Goal: Task Accomplishment & Management: Manage account settings

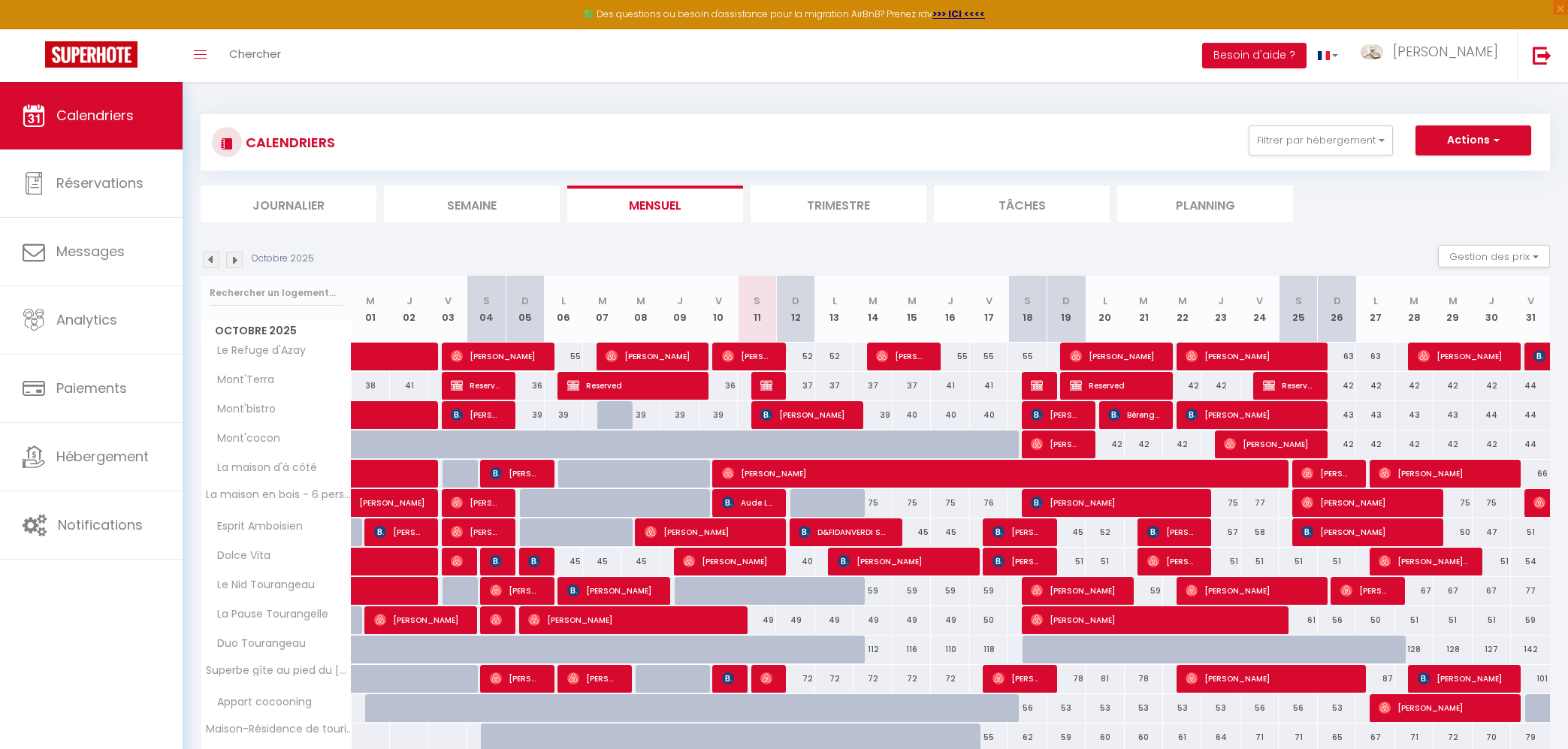
scroll to position [82, 0]
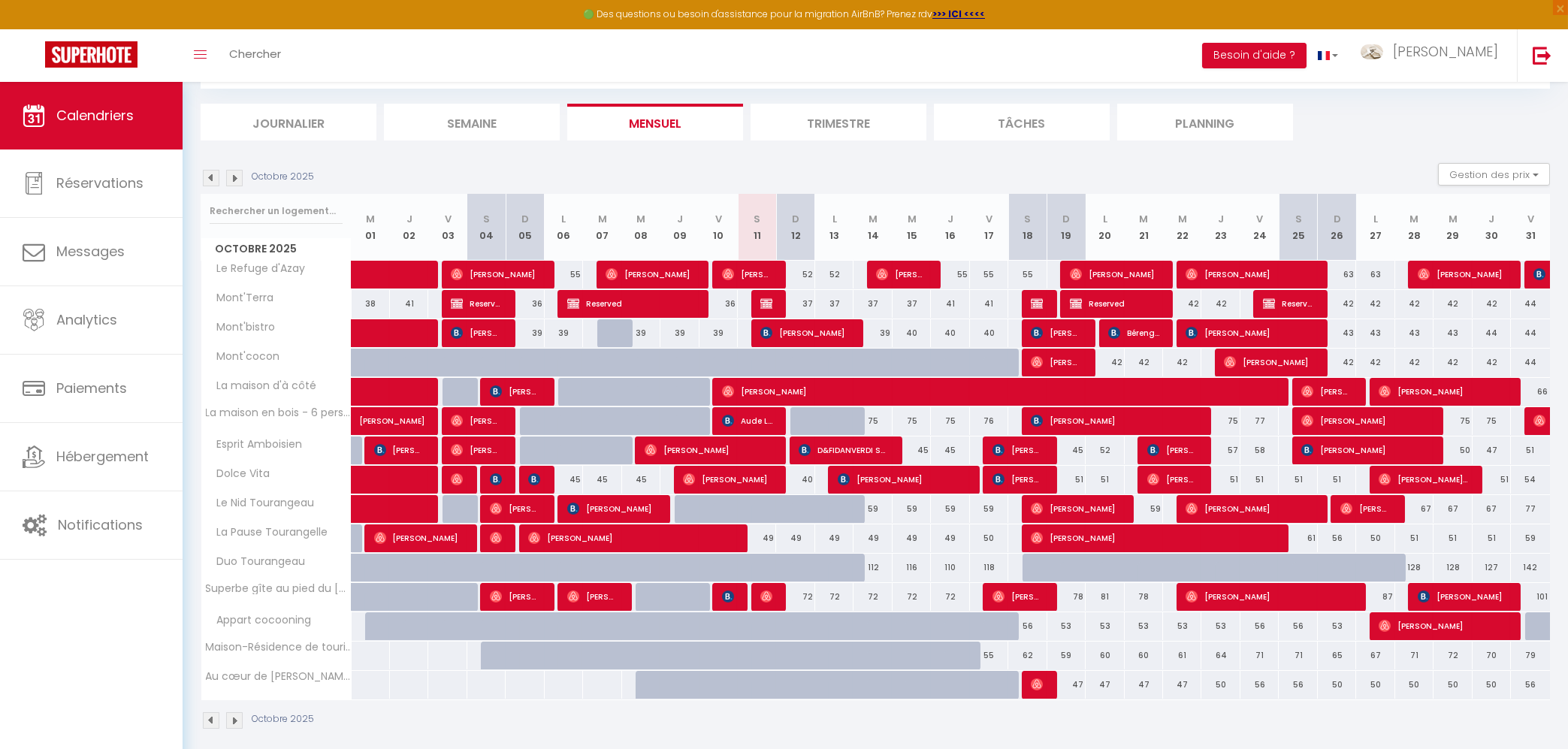
click at [753, 425] on span "Aude LEOSTIC" at bounding box center [747, 420] width 51 height 28
select select "18779"
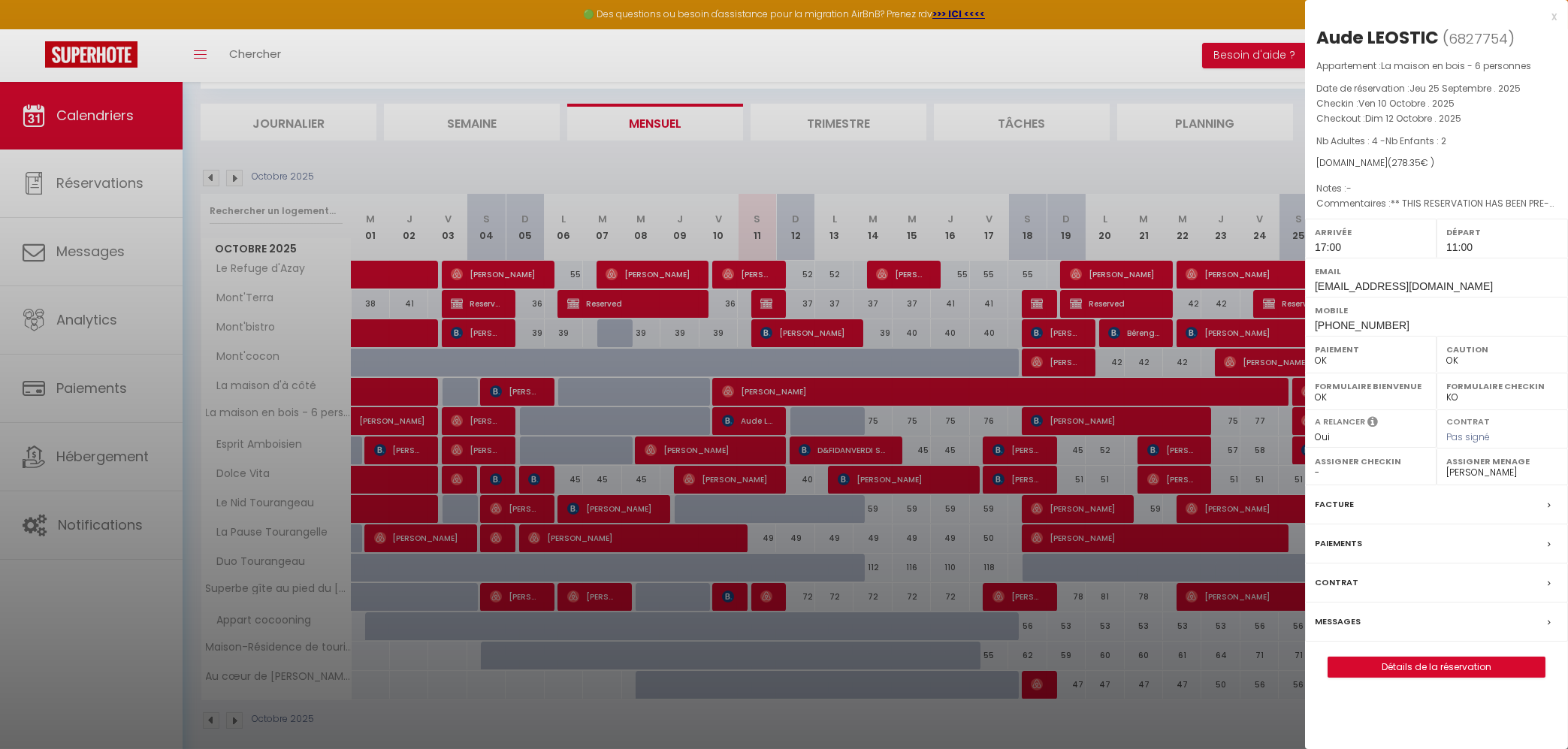
click at [76, 453] on div at bounding box center [784, 374] width 1568 height 749
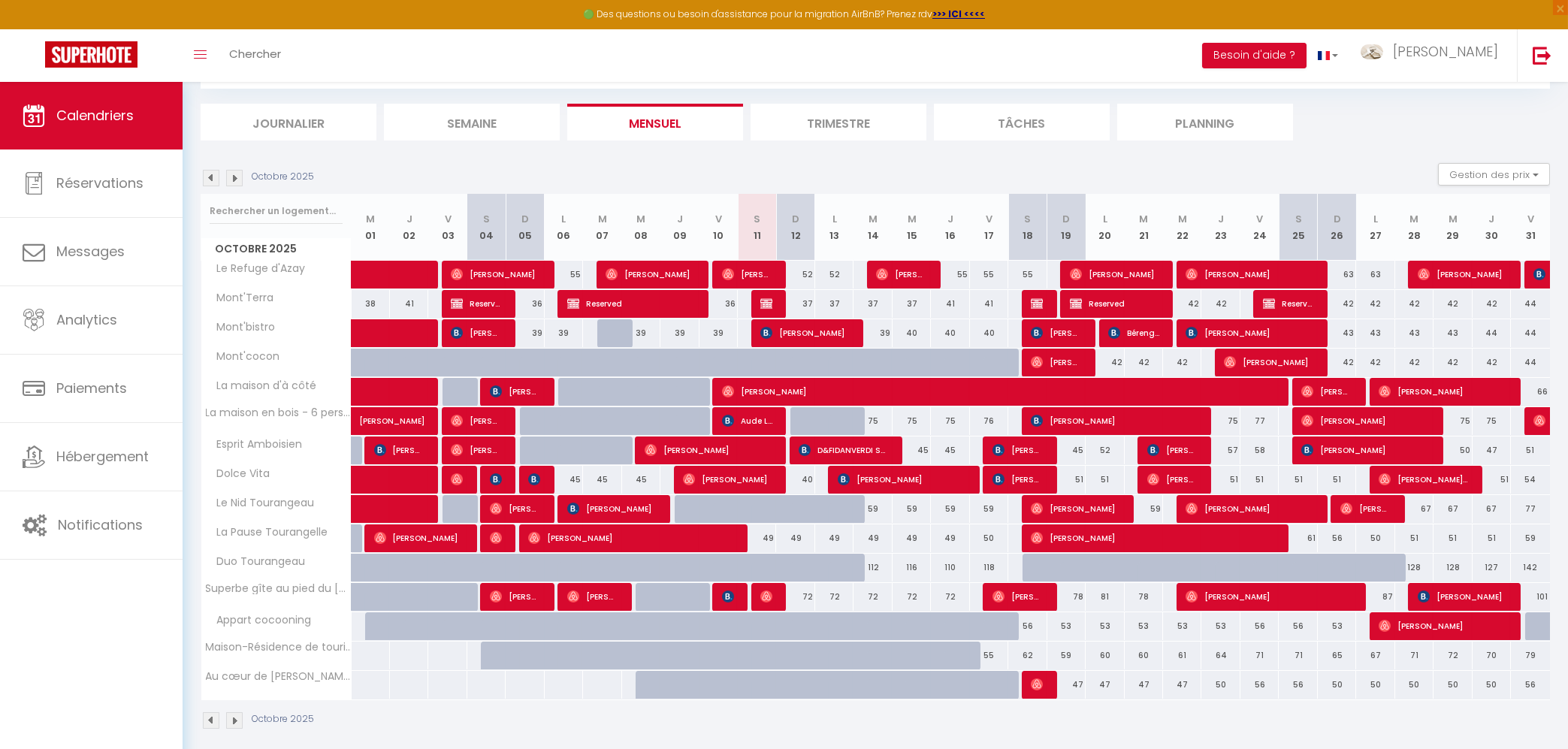
click at [747, 418] on span "Aude LEOSTIC" at bounding box center [747, 420] width 51 height 28
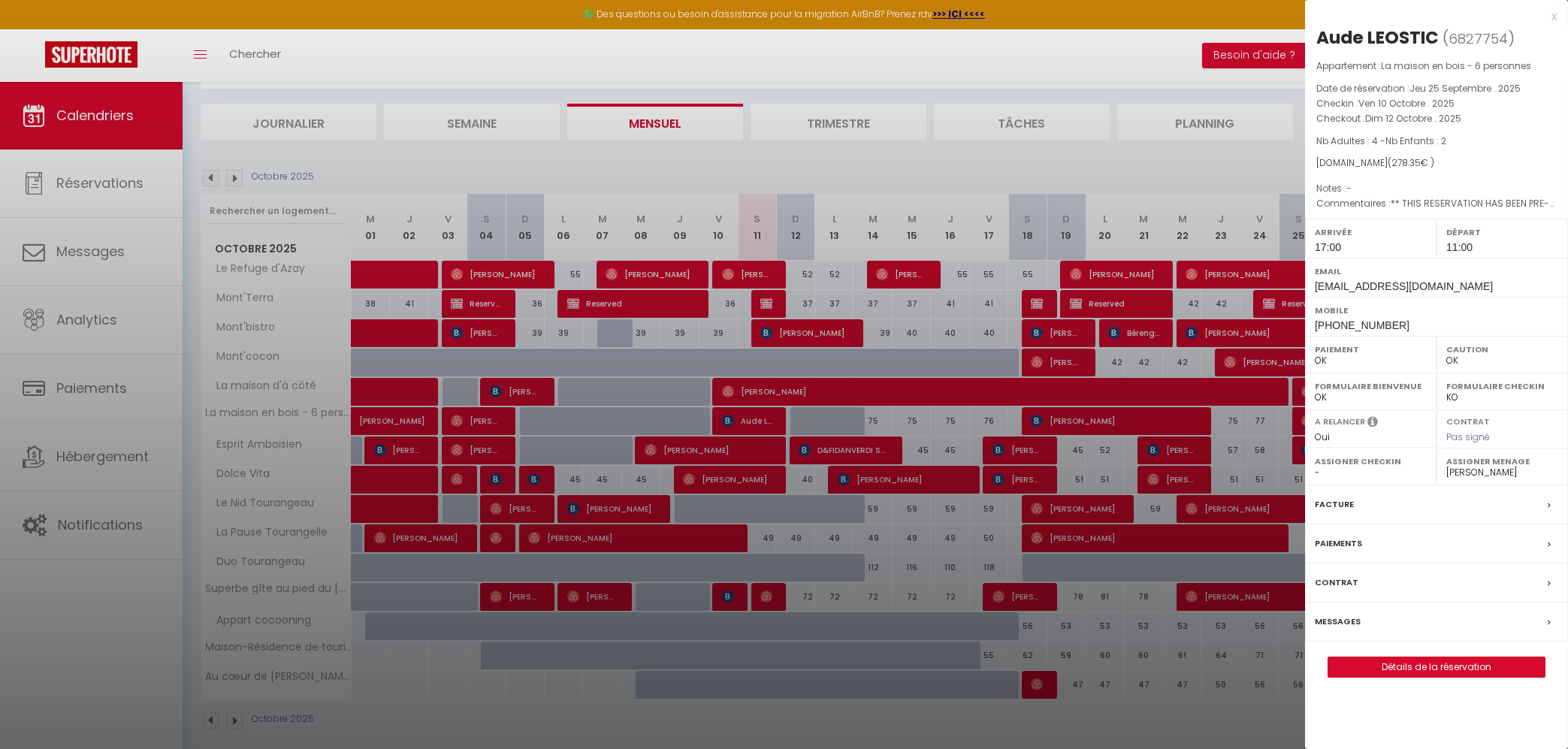
click at [1348, 625] on label "Messages" at bounding box center [1337, 622] width 46 height 16
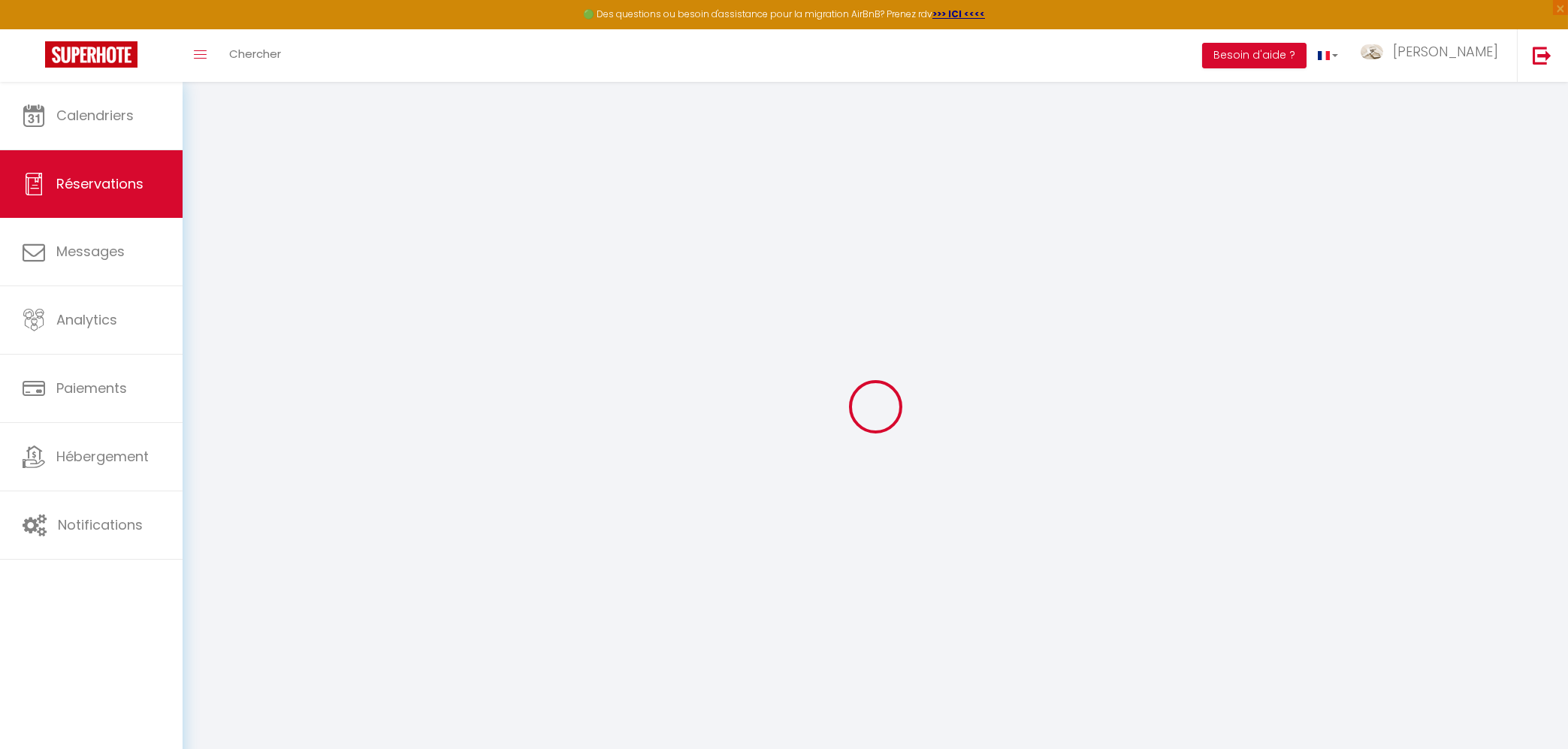
select select
checkbox input "false"
select select
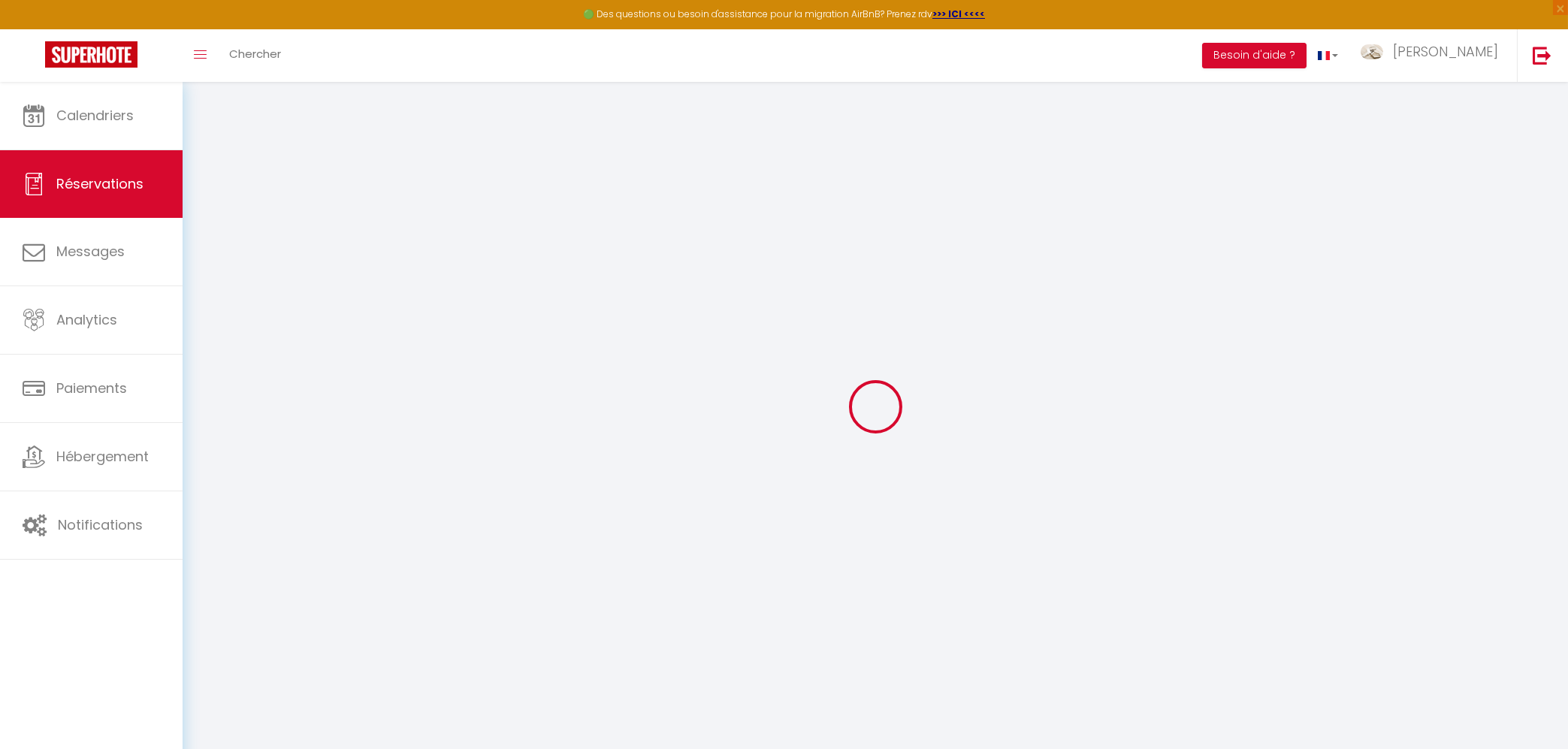
checkbox input "false"
select select
checkbox input "false"
type textarea "** THIS RESERVATION HAS BEEN PRE-PAID ** Reservation has a cancellation grace p…"
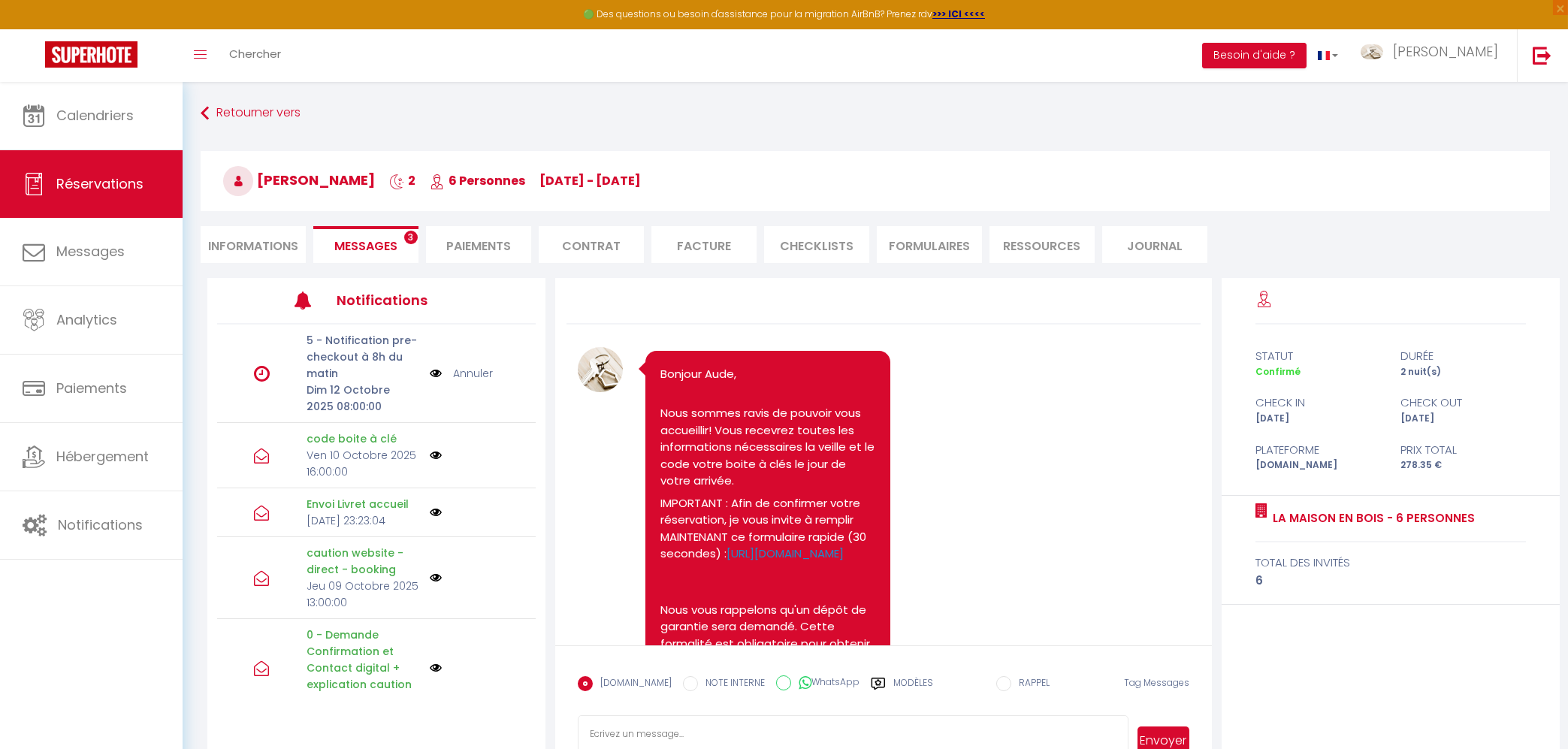
scroll to position [2438, 0]
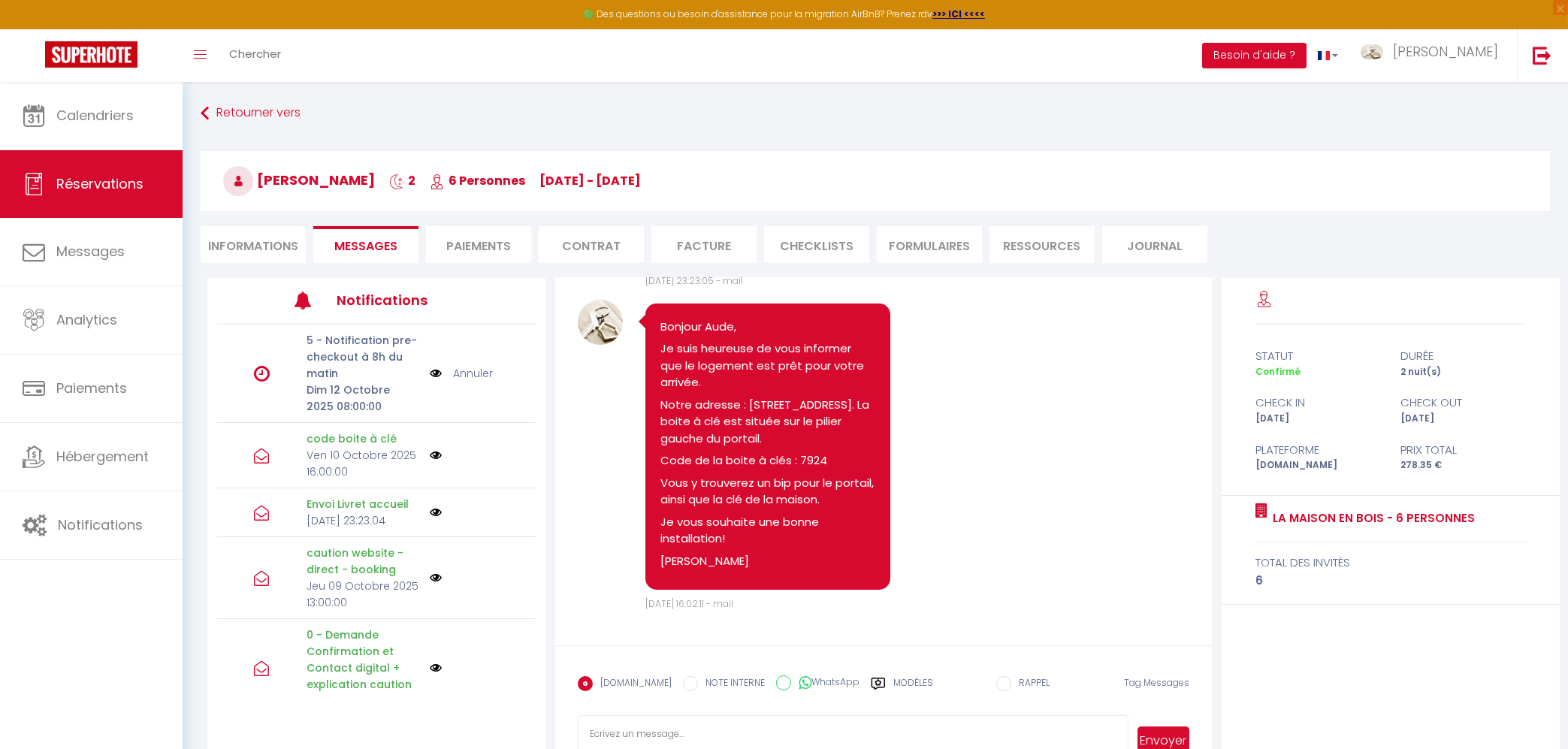
click at [436, 454] on img at bounding box center [436, 455] width 12 height 12
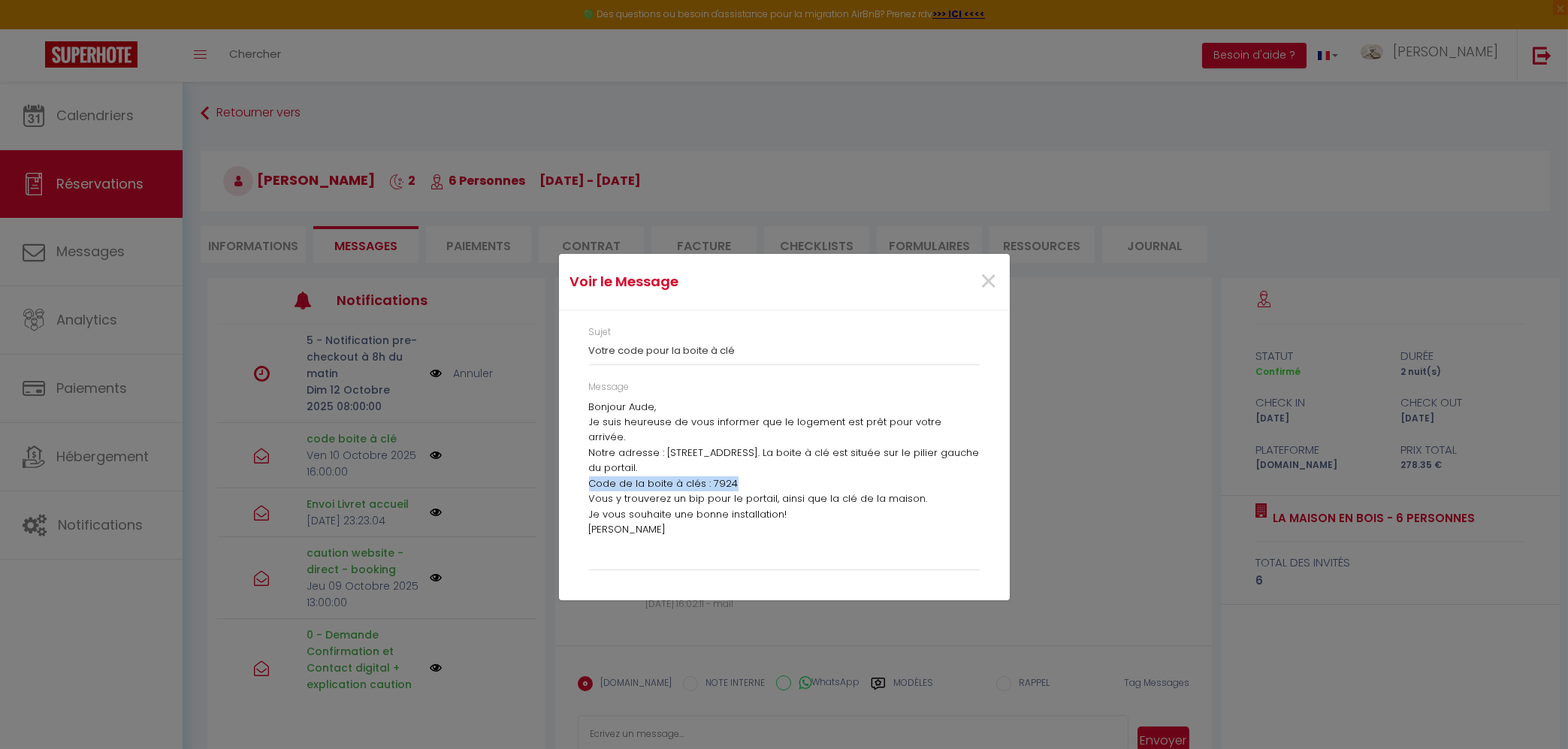
drag, startPoint x: 737, startPoint y: 469, endPoint x: 582, endPoint y: 472, distance: 155.0
click at [589, 472] on div "Bonjour [PERSON_NAME], Je suis heureuse de vous informer que le logement est pr…" at bounding box center [784, 481] width 391 height 163
copy p "Code de la boite à clés : 7924"
click at [991, 283] on span "×" at bounding box center [988, 282] width 19 height 45
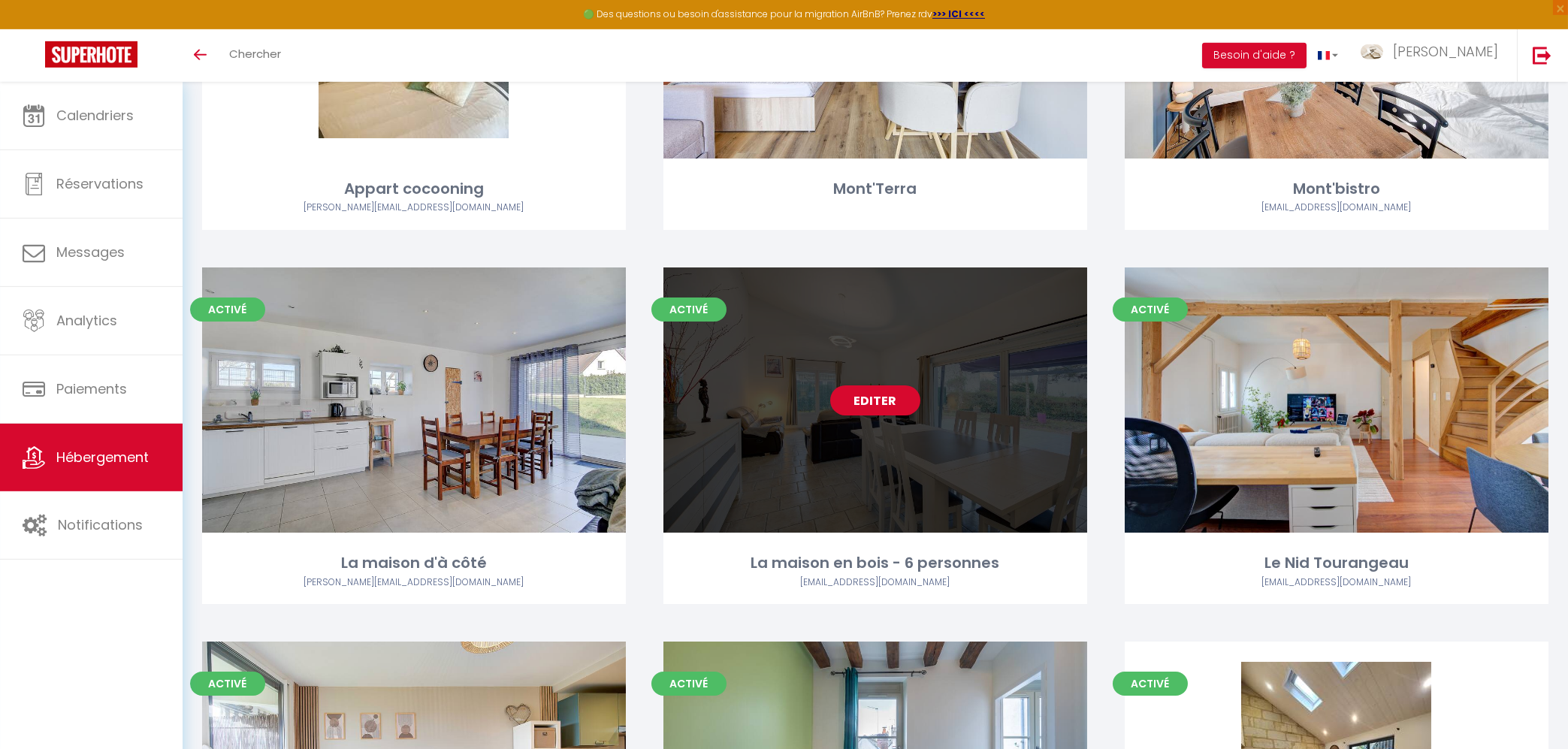
scroll to position [321, 0]
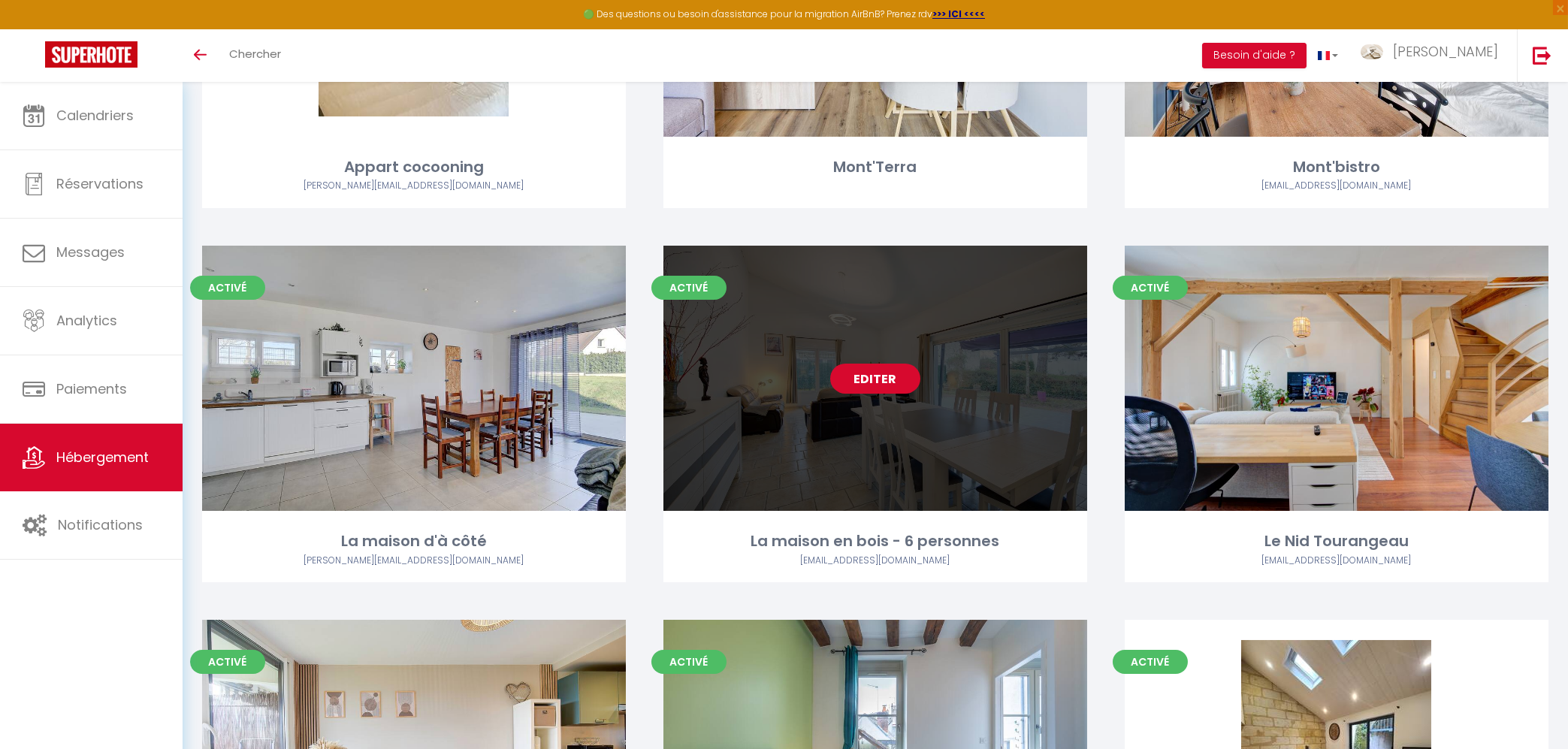
click at [896, 375] on link "Editer" at bounding box center [876, 378] width 90 height 30
select select "3"
select select "2"
select select "1"
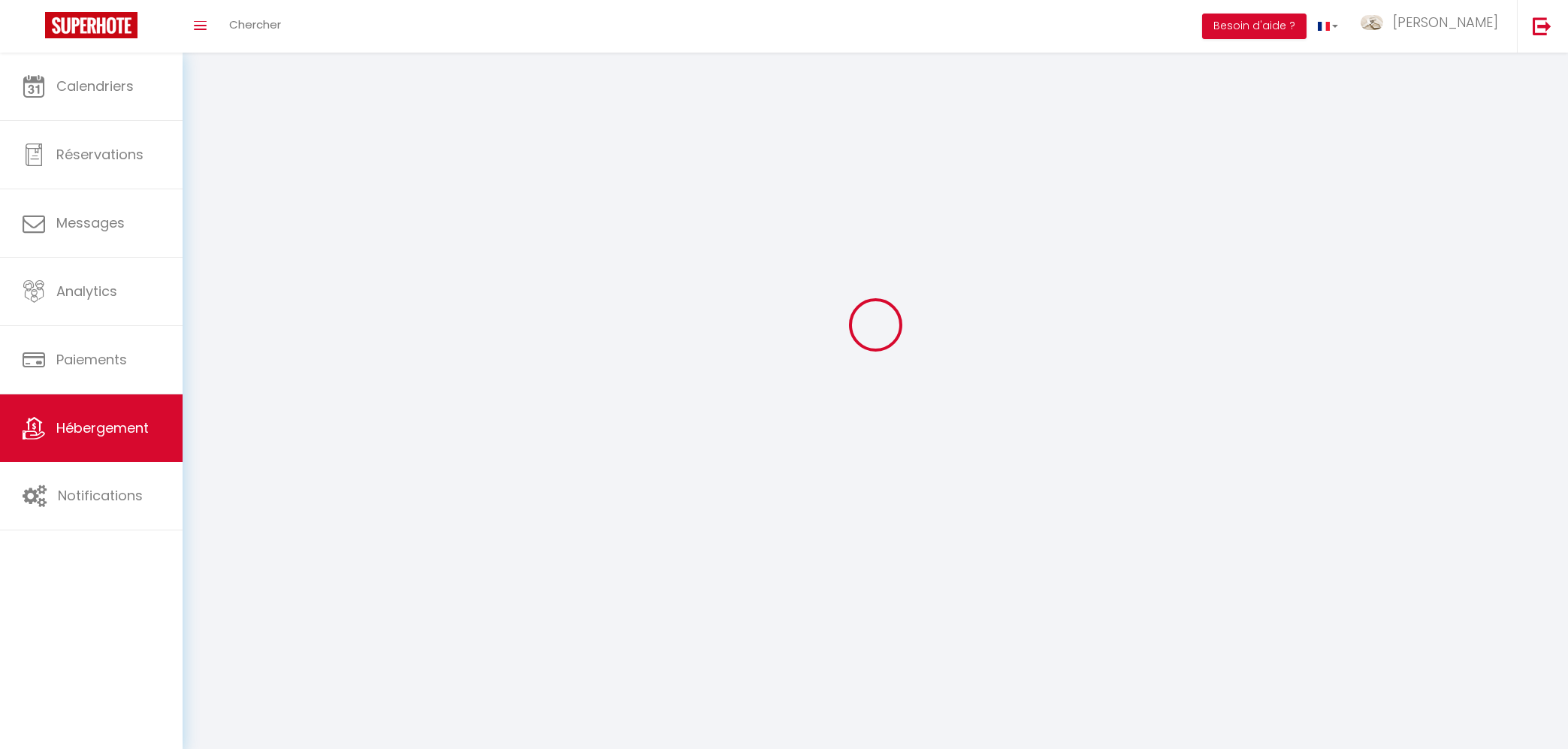
select select
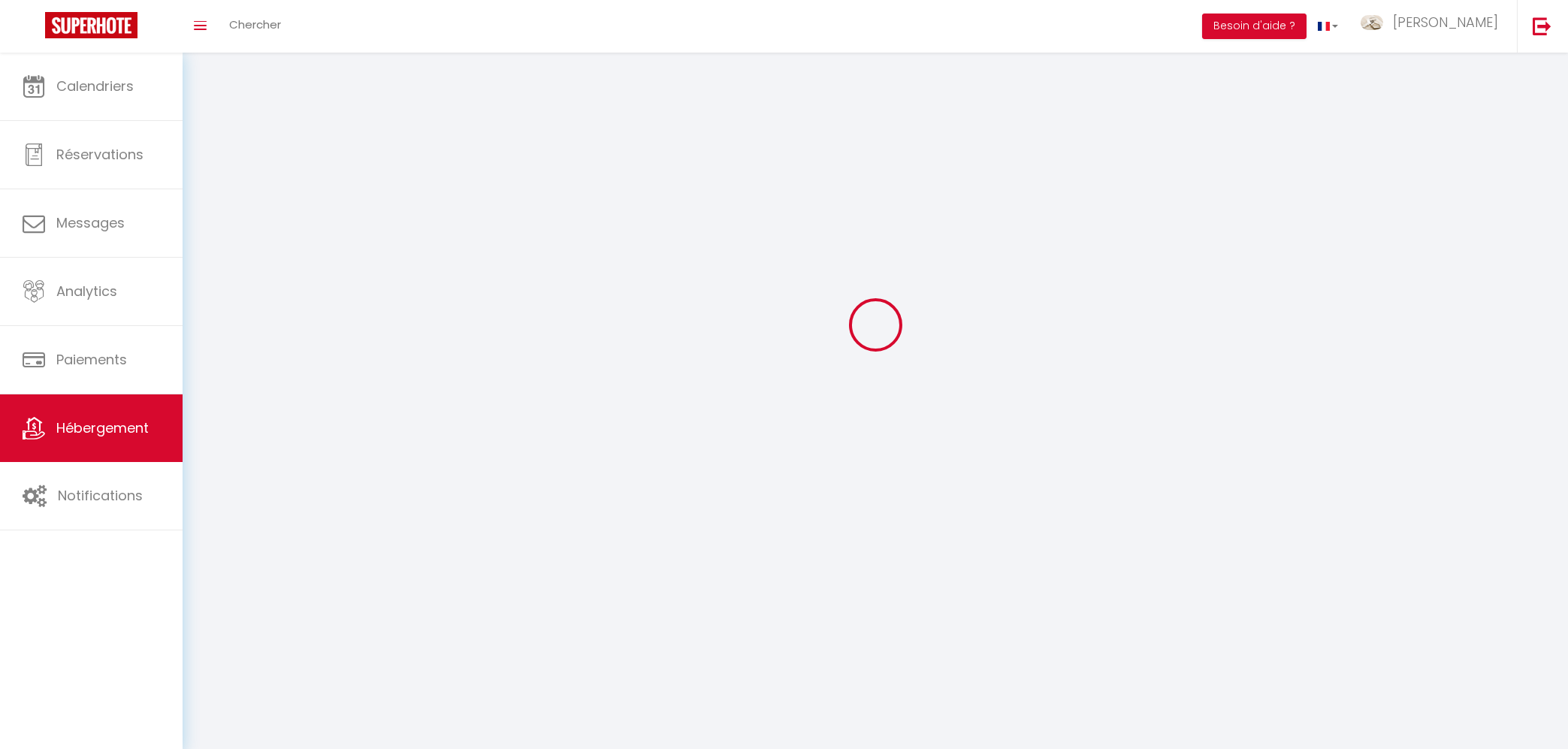
select select
checkbox input "false"
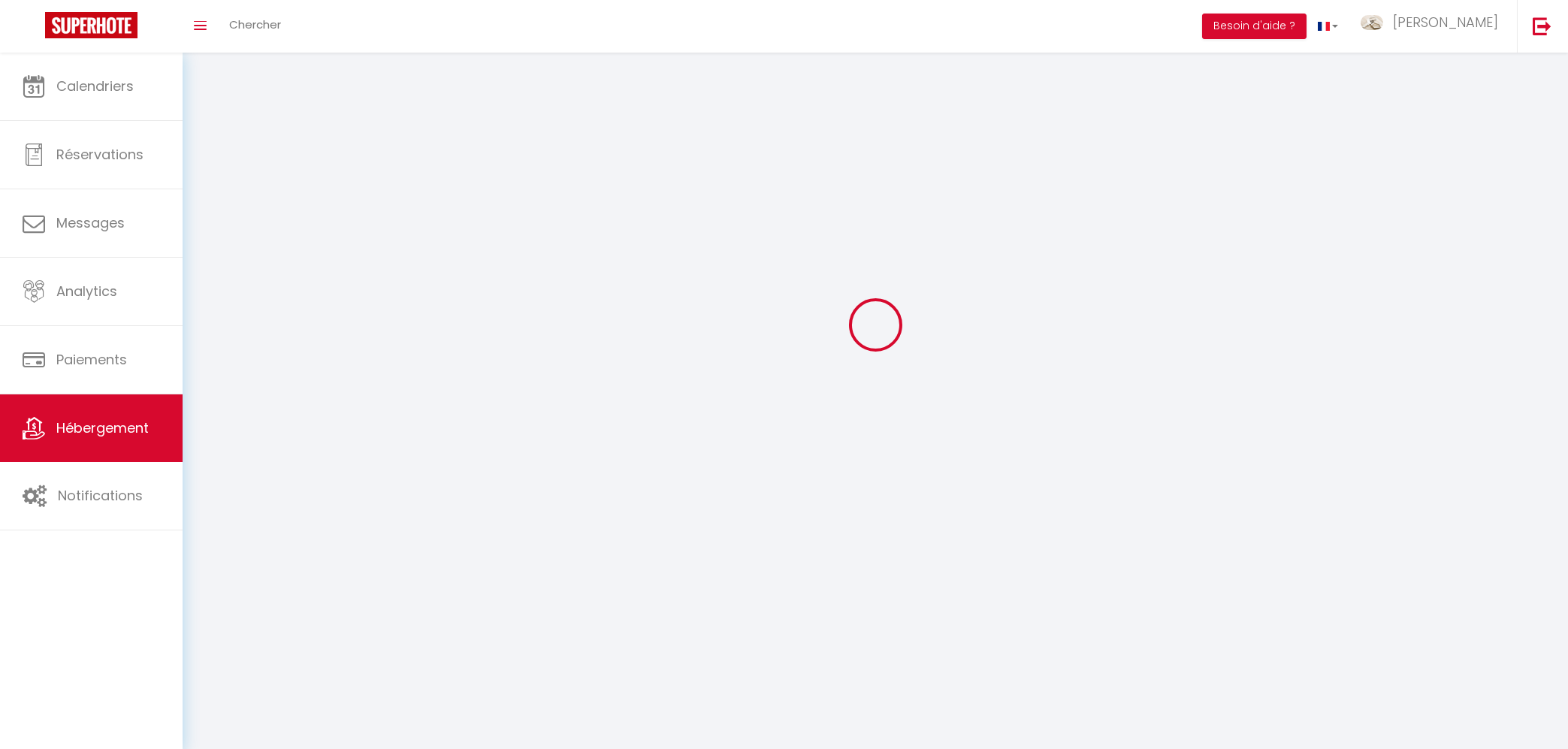
select select
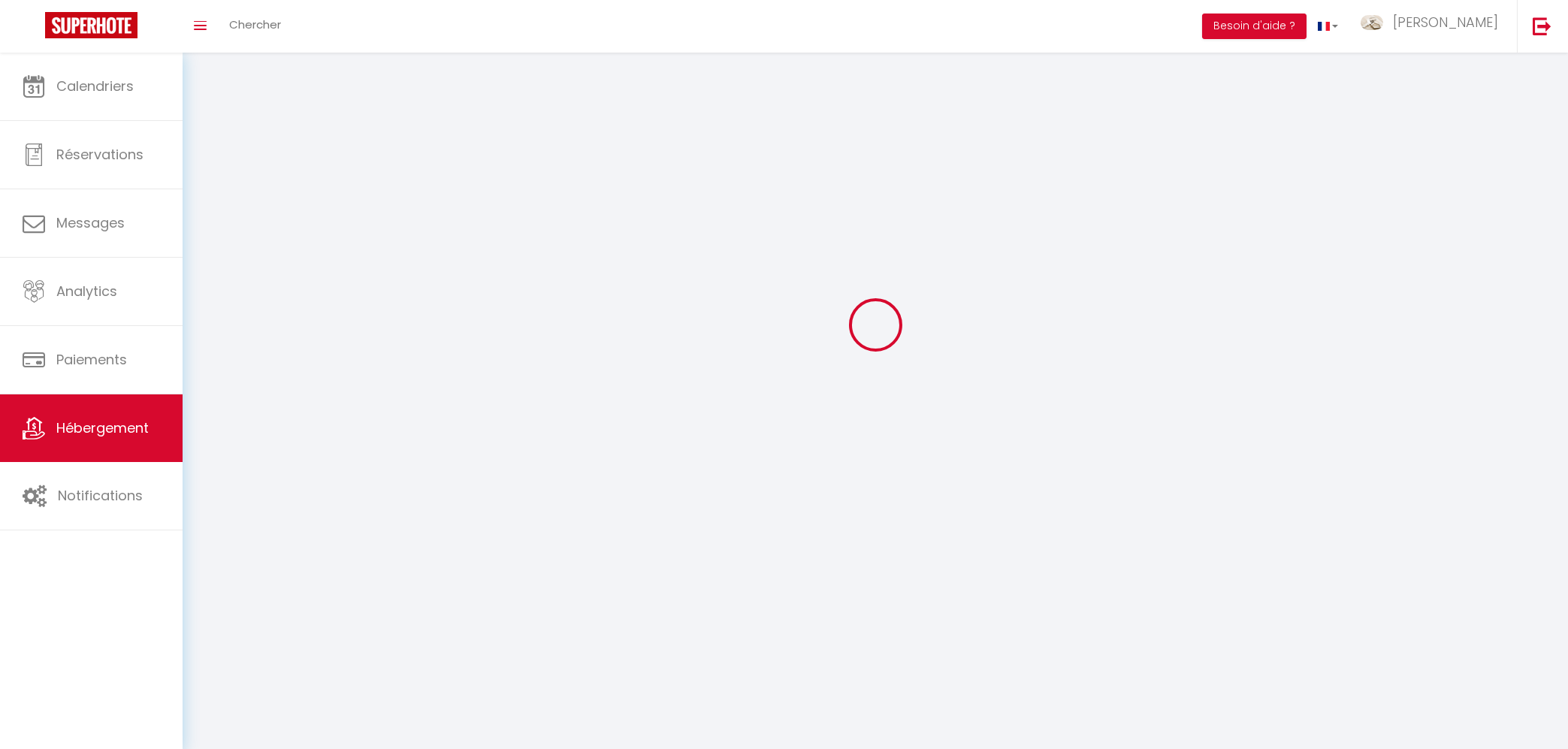
select select
checkbox input "false"
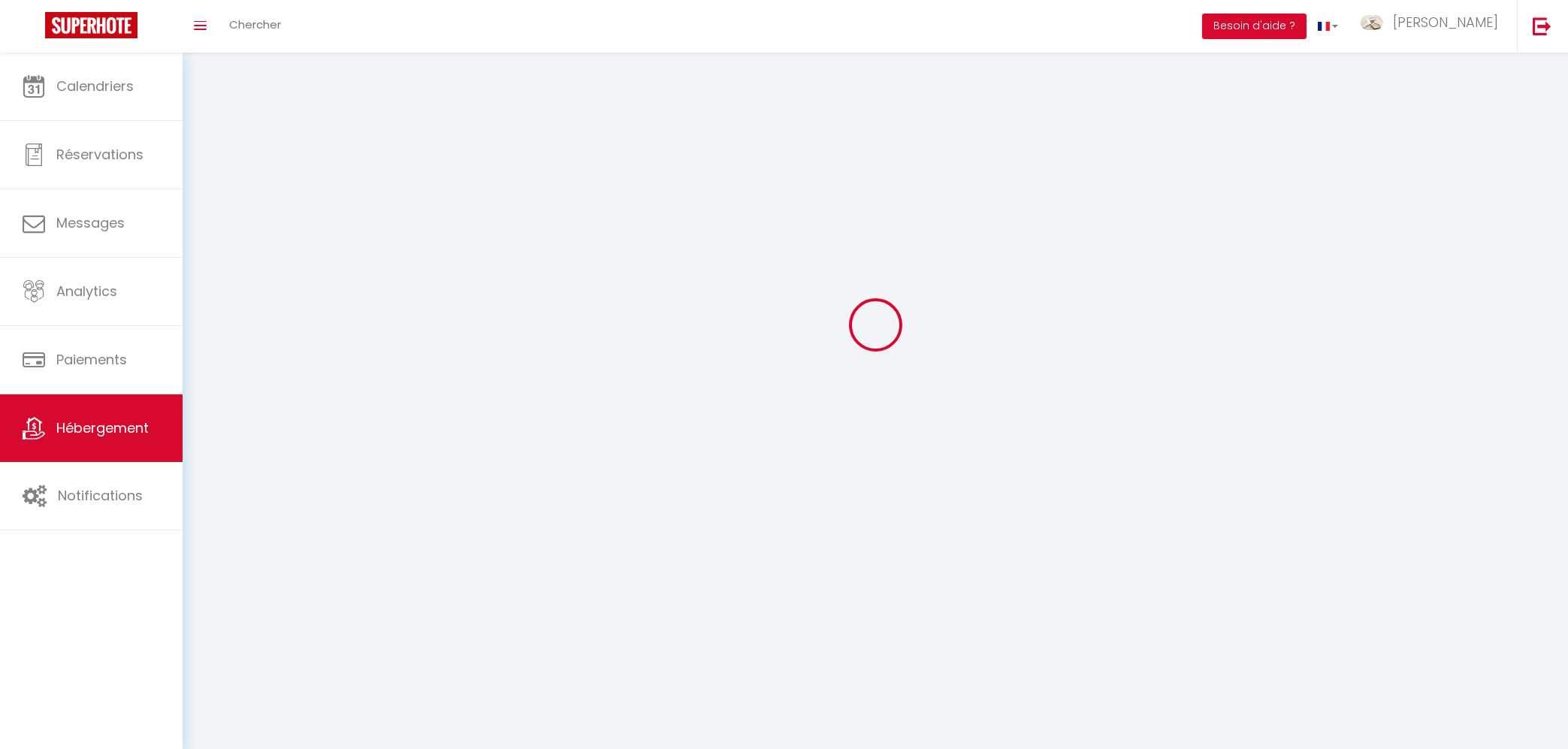
checkbox input "false"
select select
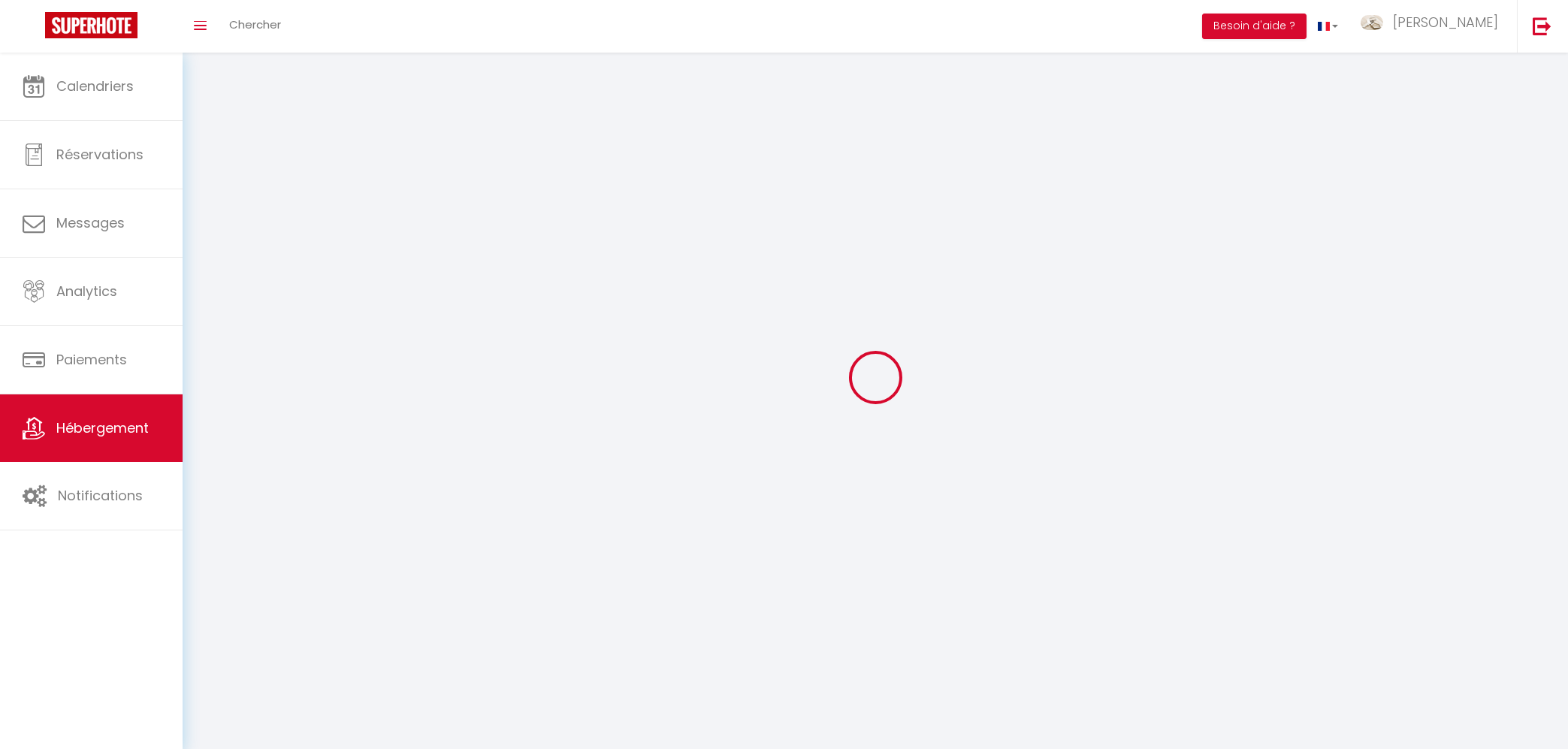
select select
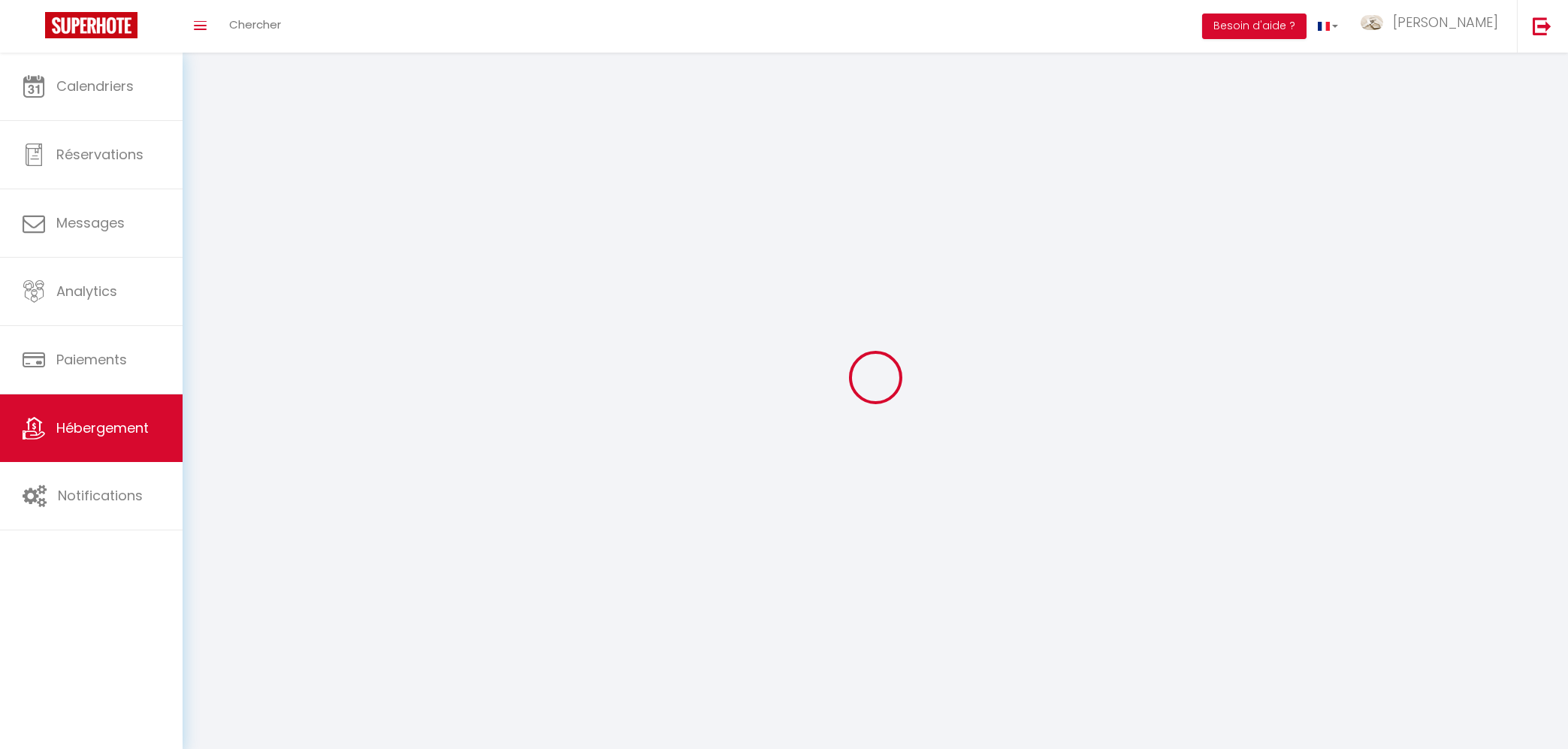
checkbox input "false"
select select
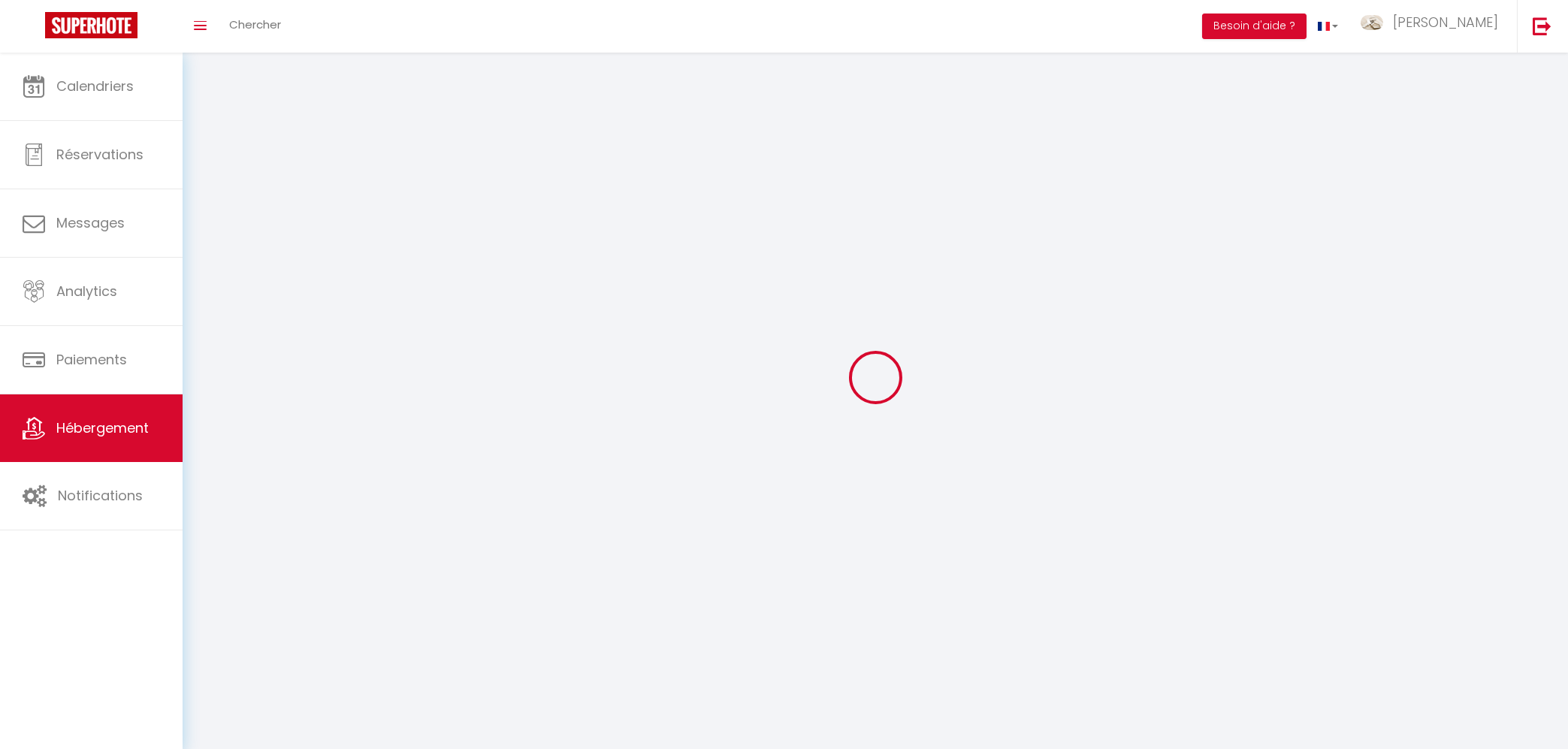
select select
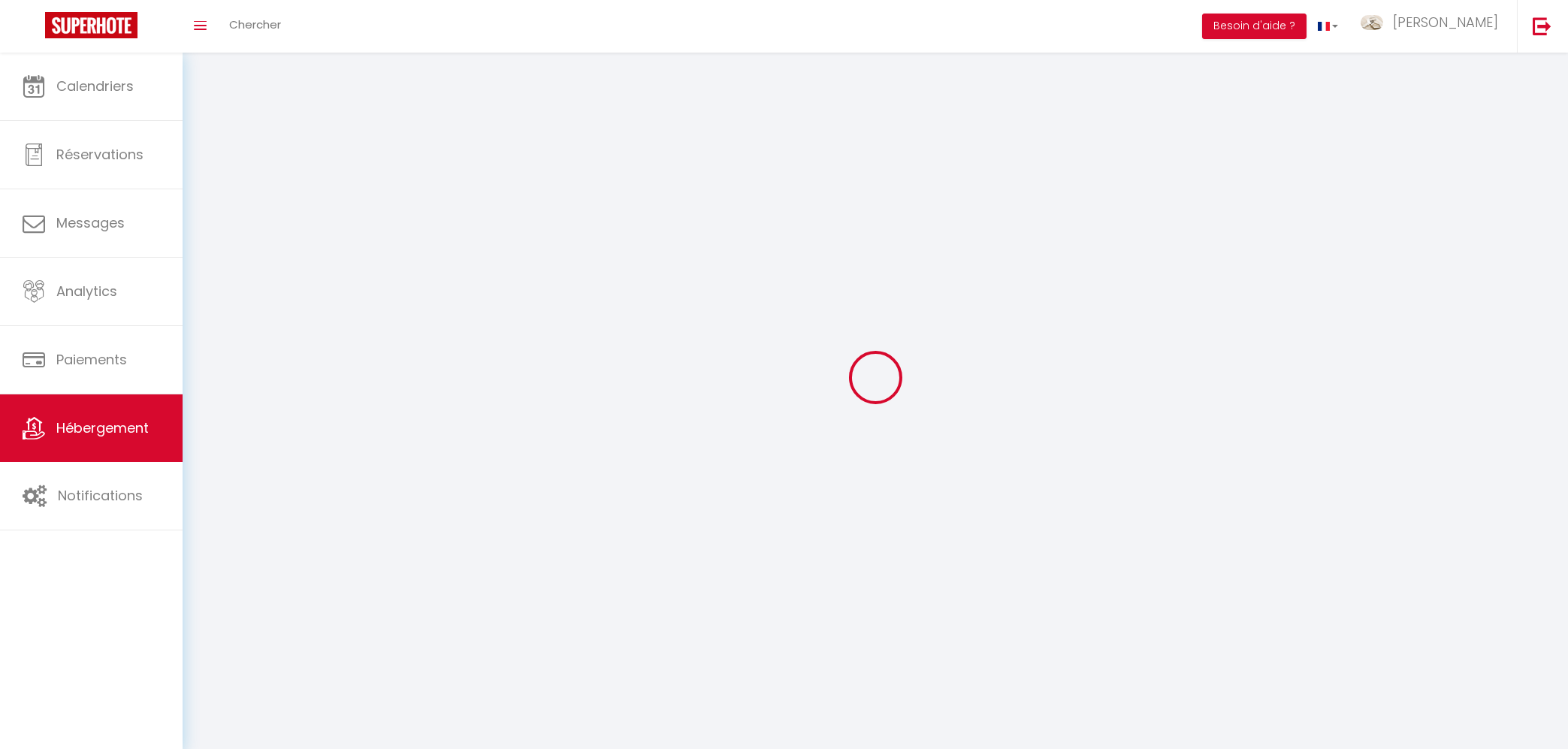
select select
checkbox input "false"
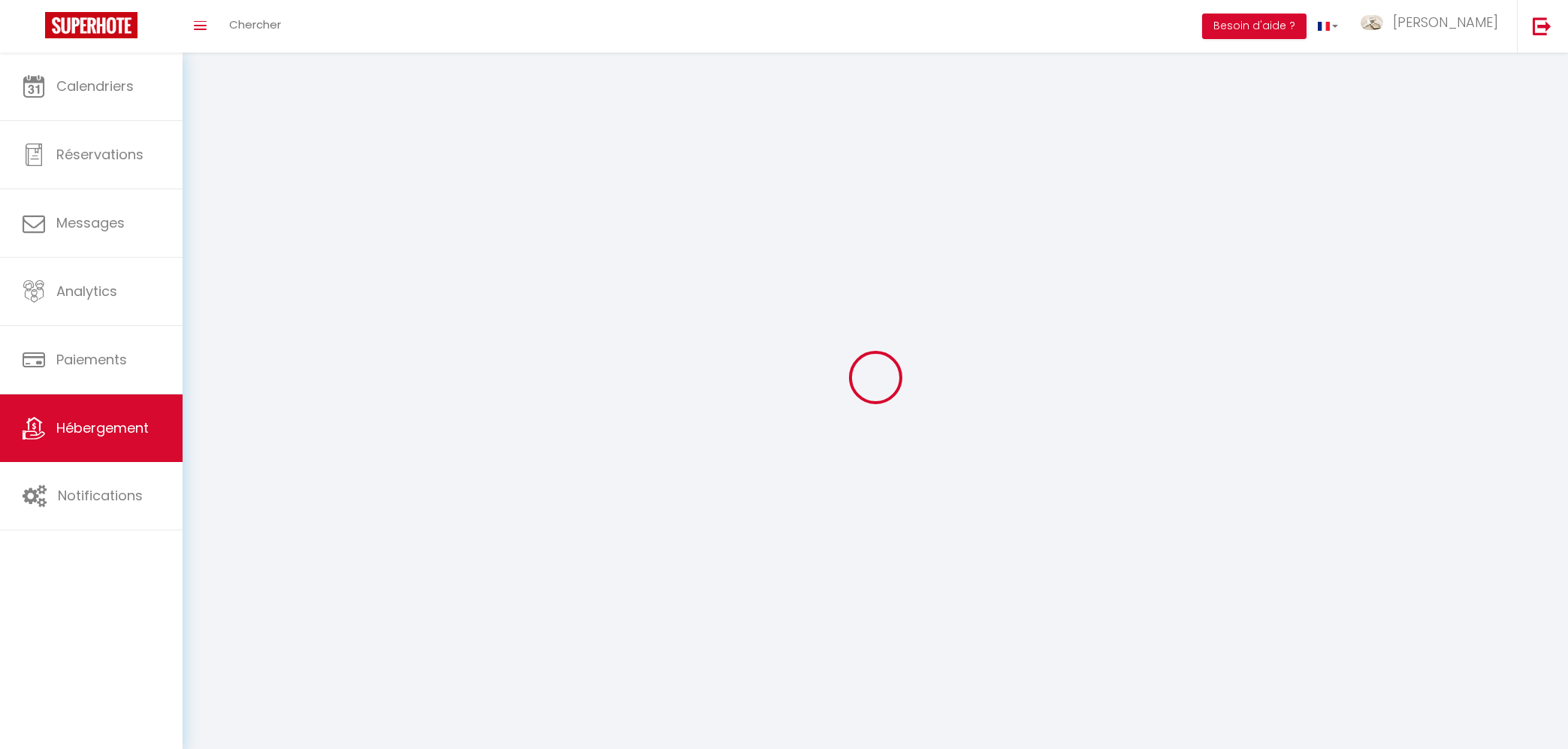
select select
select select "28"
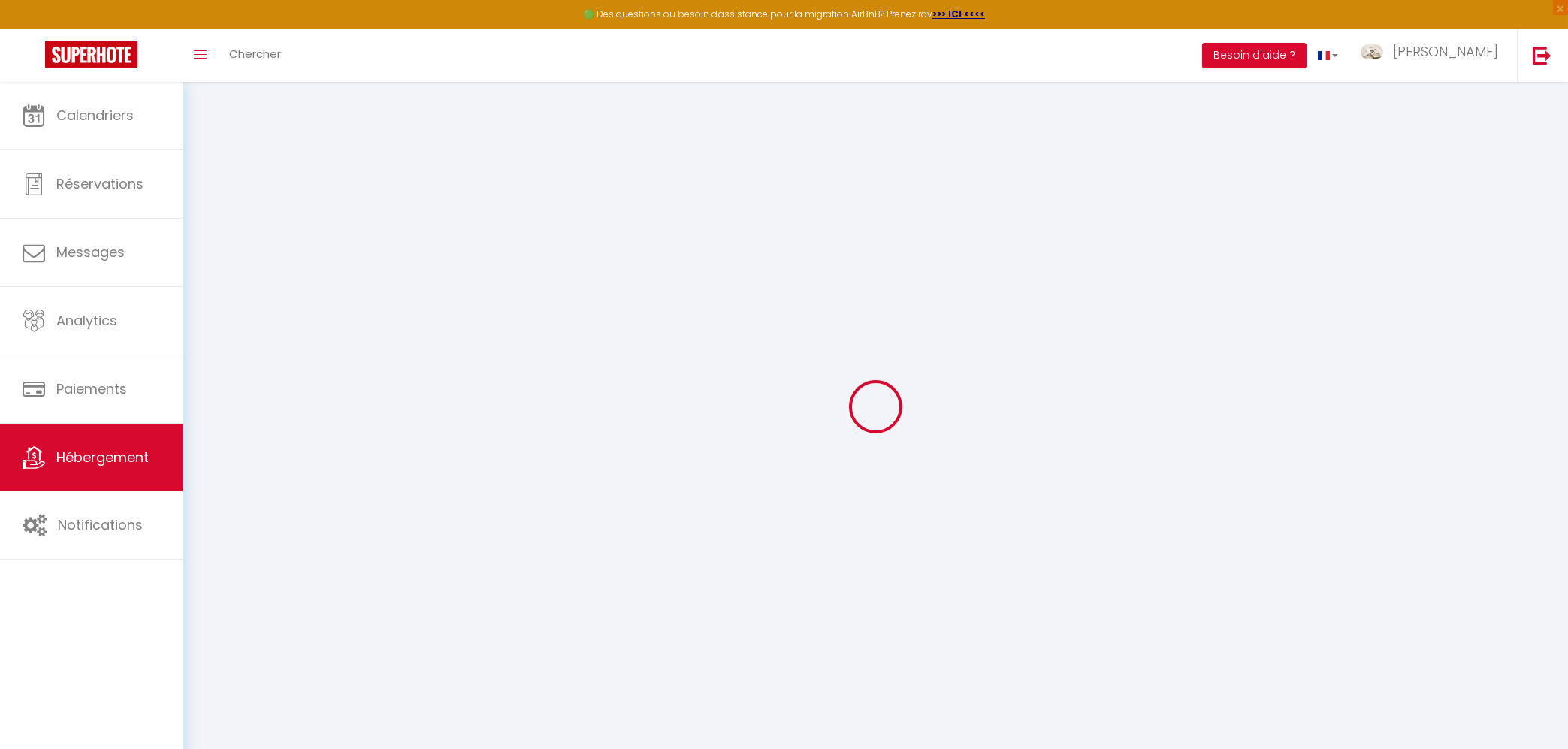
select select
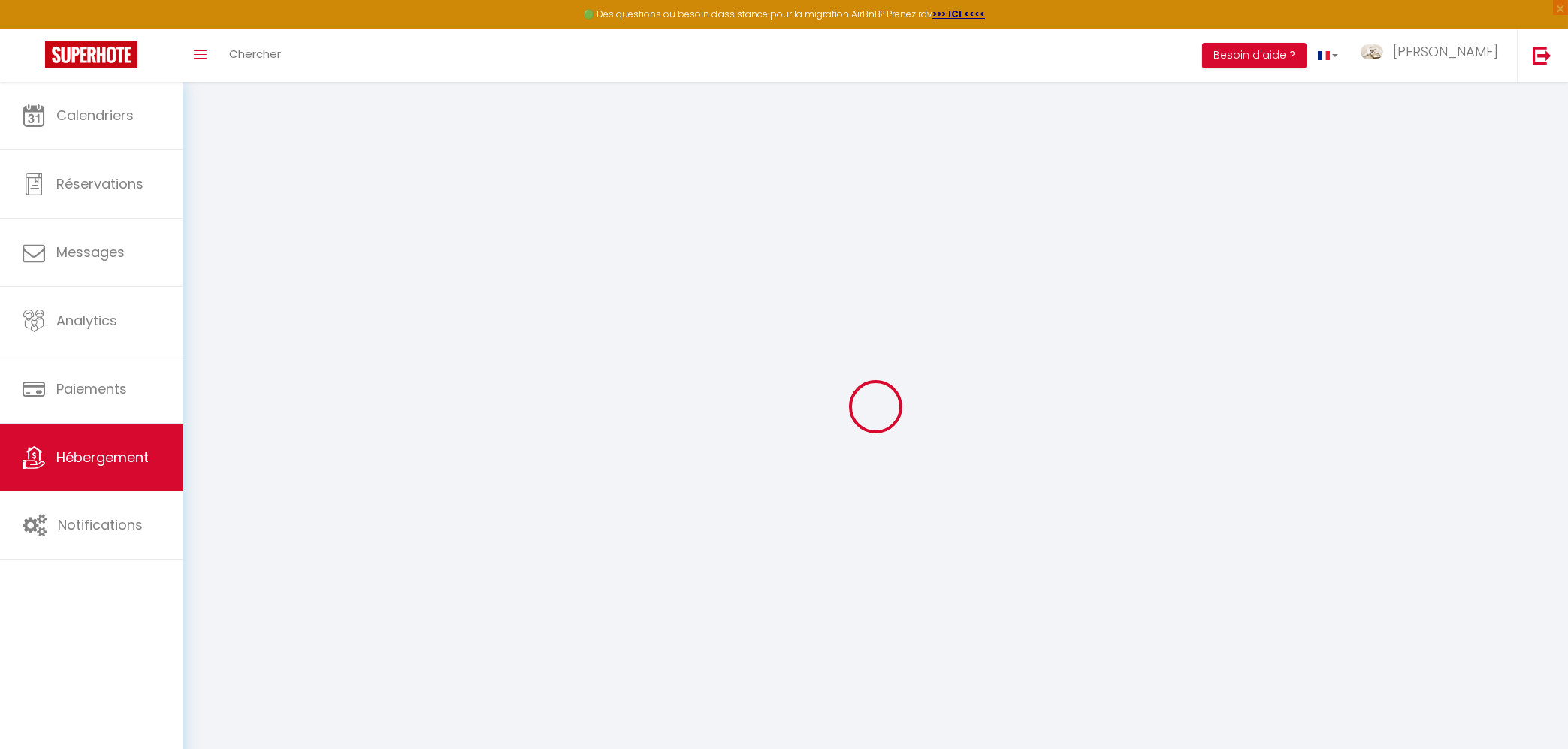
select select
checkbox input "false"
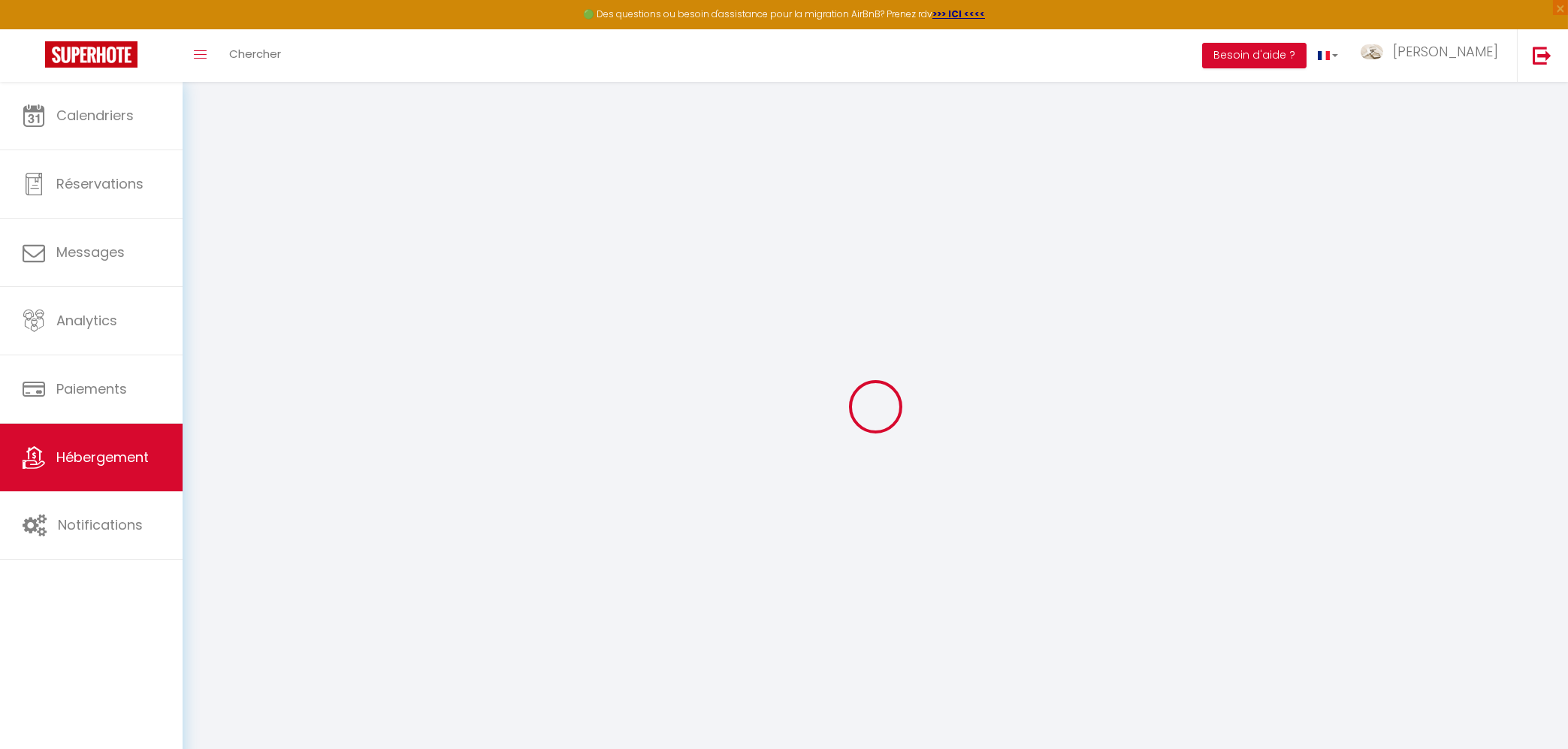
select select
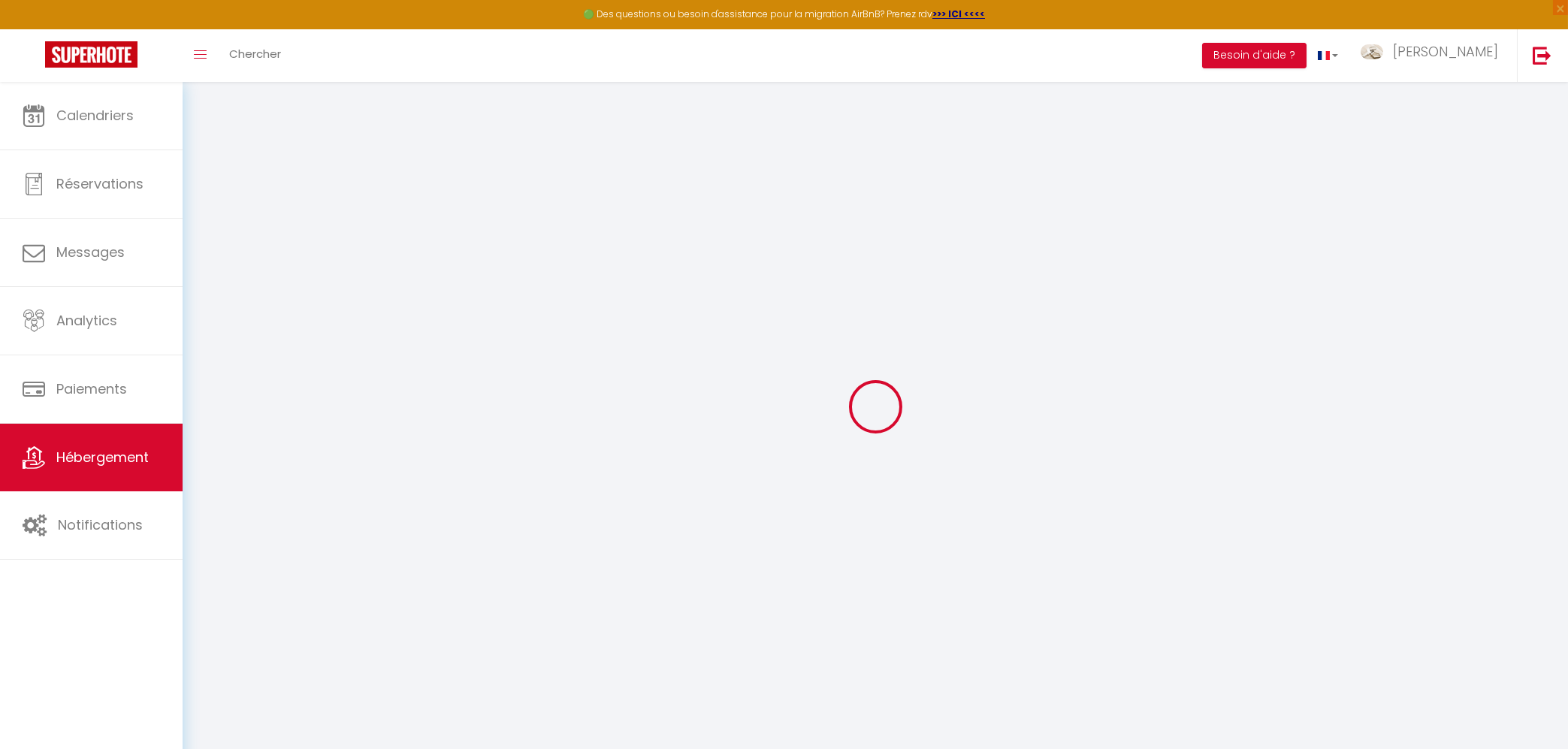
select select
checkbox input "false"
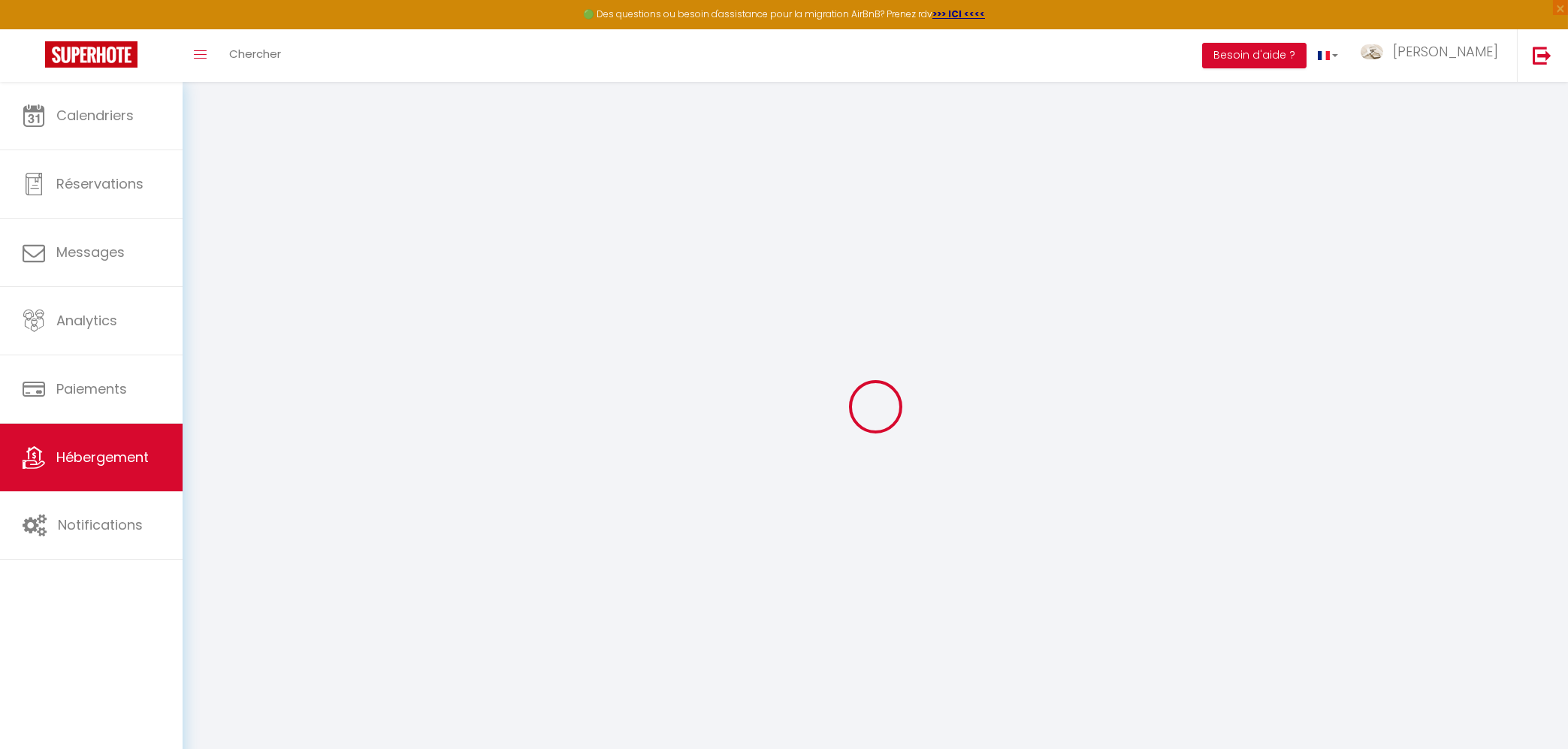
checkbox input "false"
select select
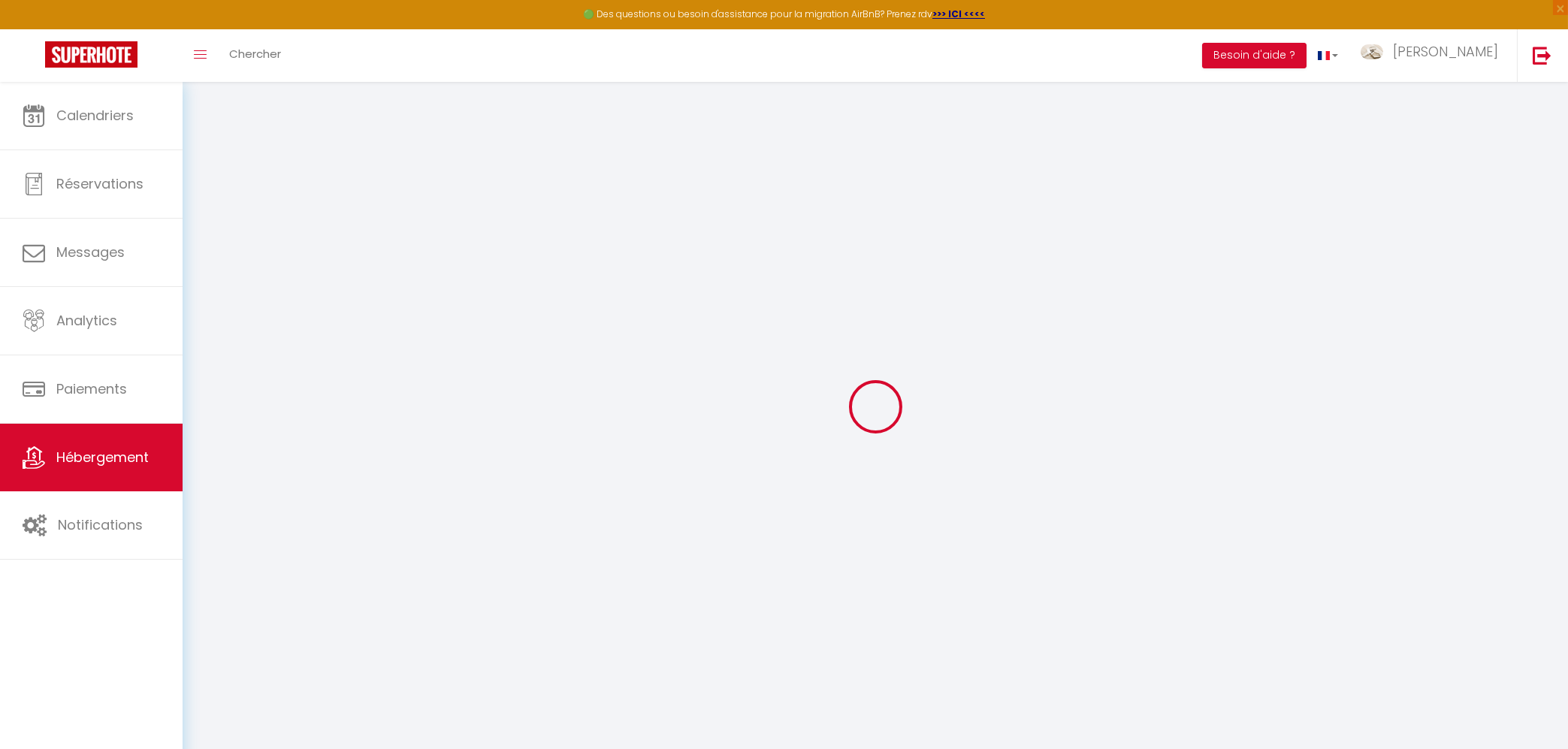
select select
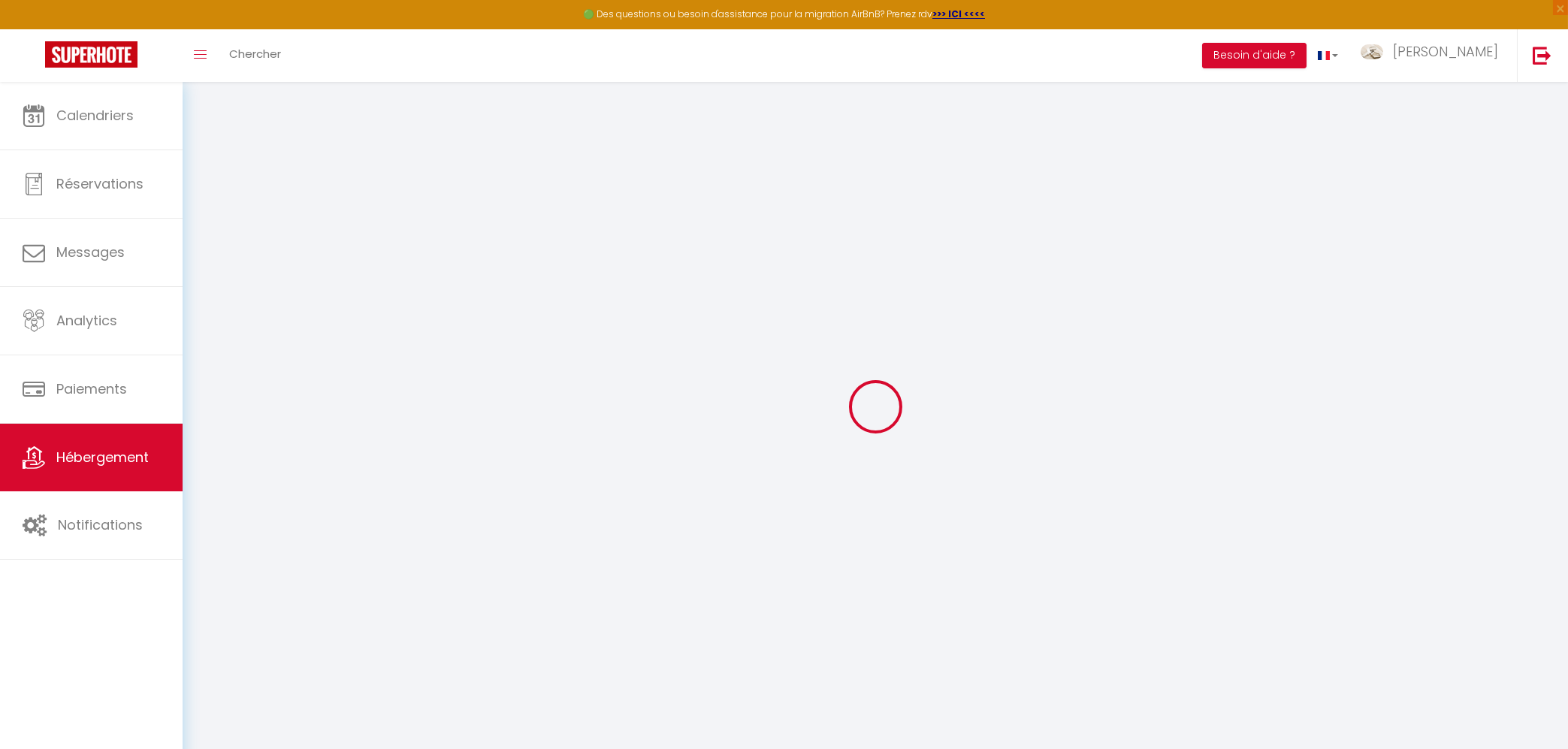
checkbox input "false"
select select
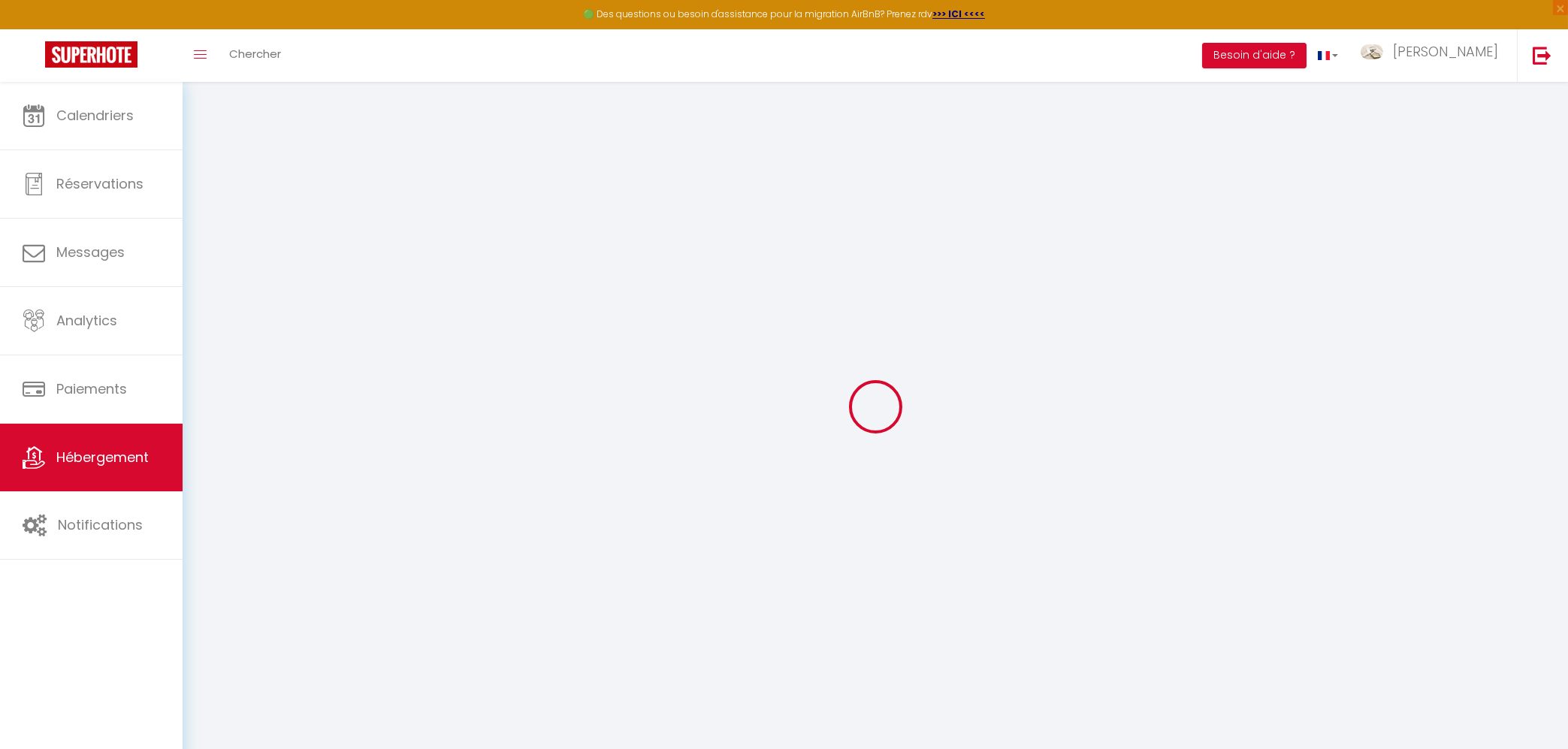
select select
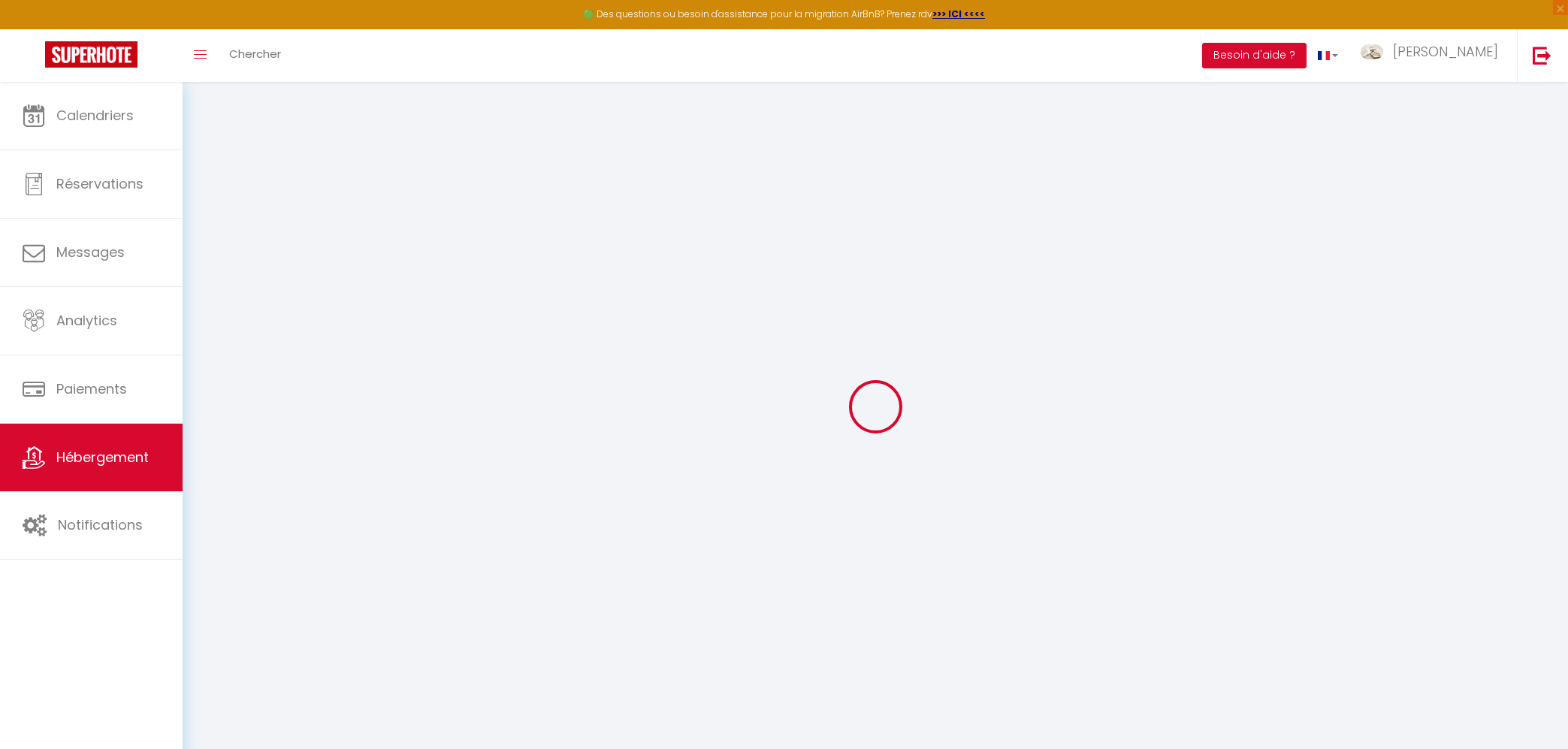
select select
checkbox input "false"
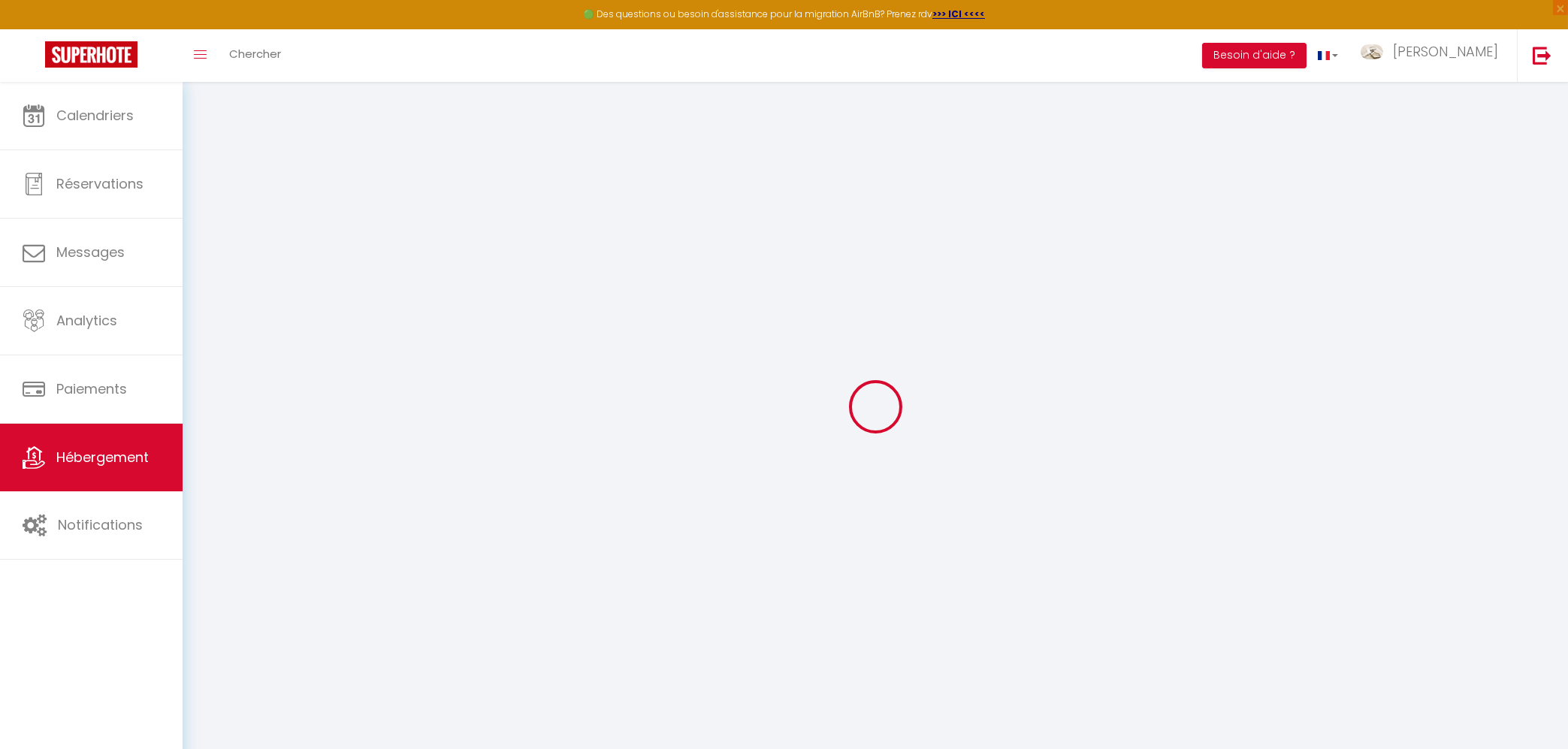
checkbox input "false"
select select
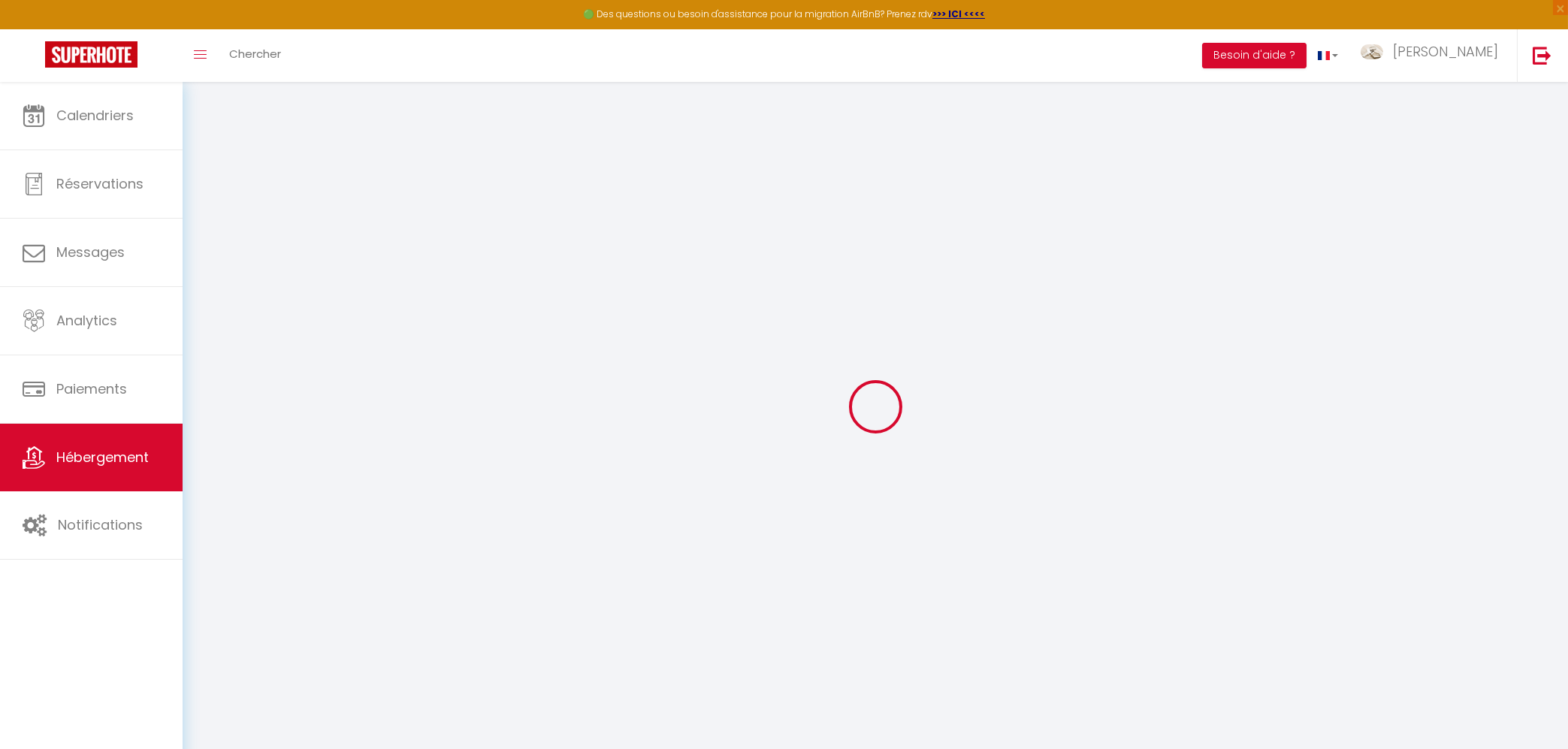
select select
checkbox input "false"
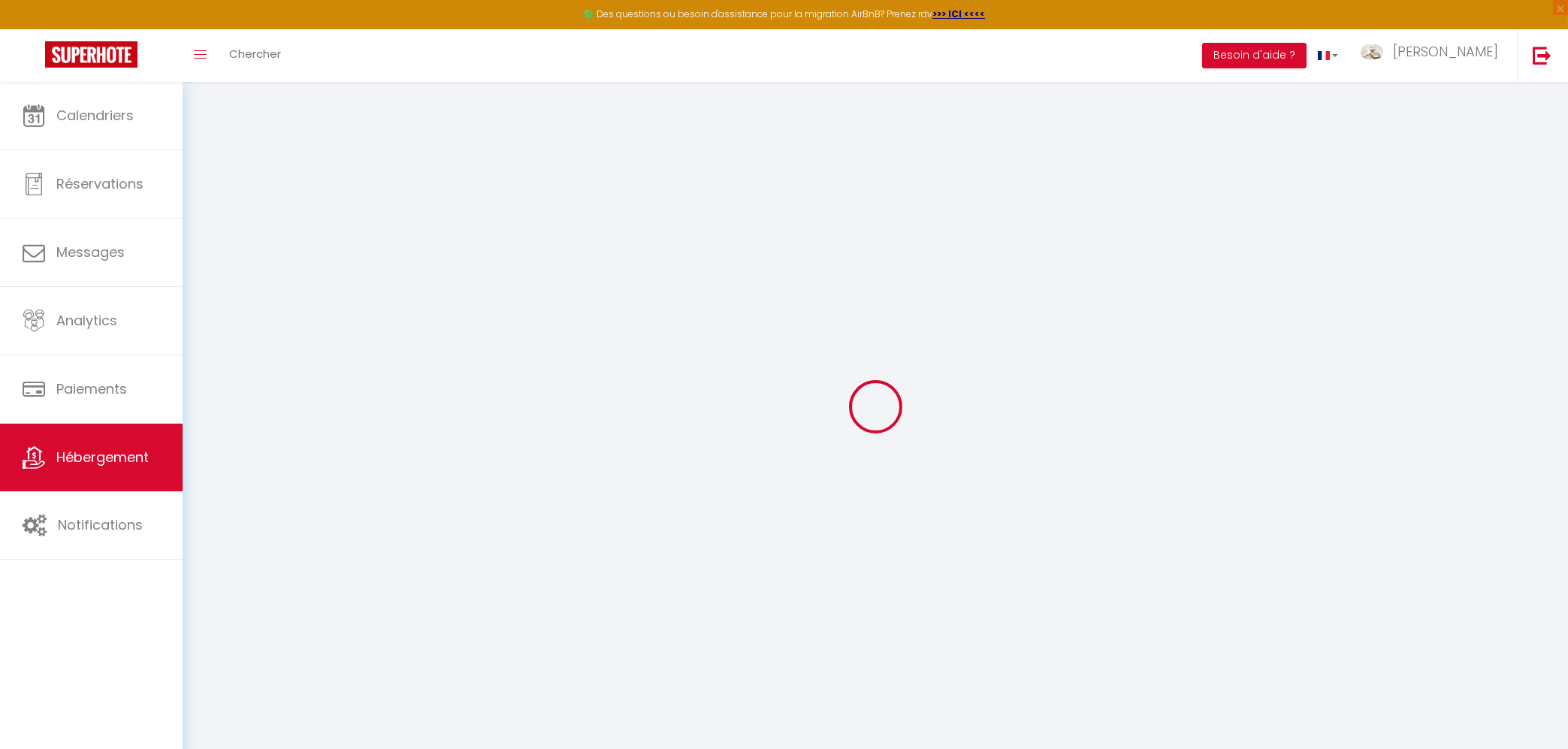
checkbox input "false"
select select
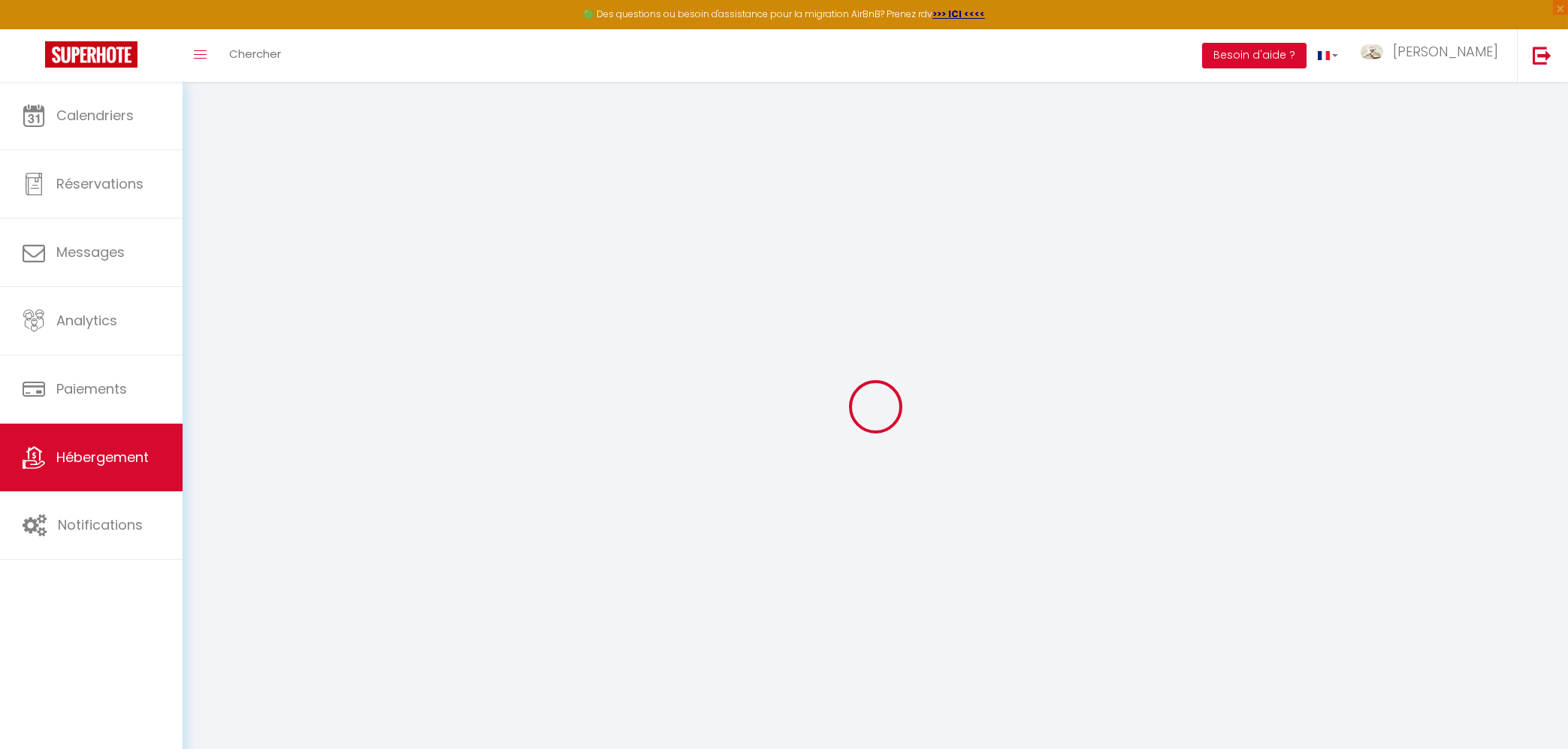
type input "La maison en bois - 6 personnes"
type input "Henriette,"
type input "RAPHEL"
type input "SAINT AVERTIN"
select select "houses"
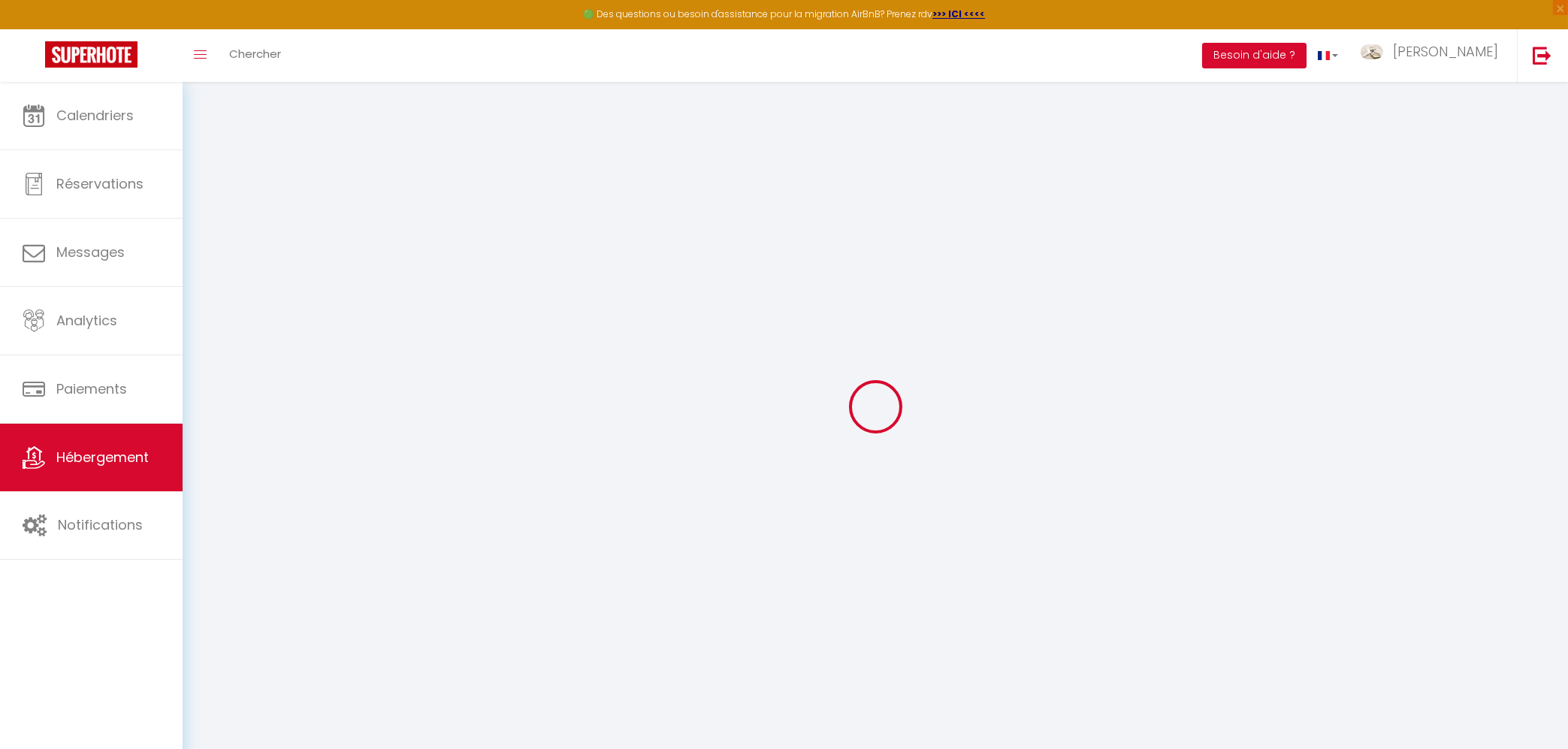
select select "6"
select select "3"
type input "70"
type input "110"
type input "4.4"
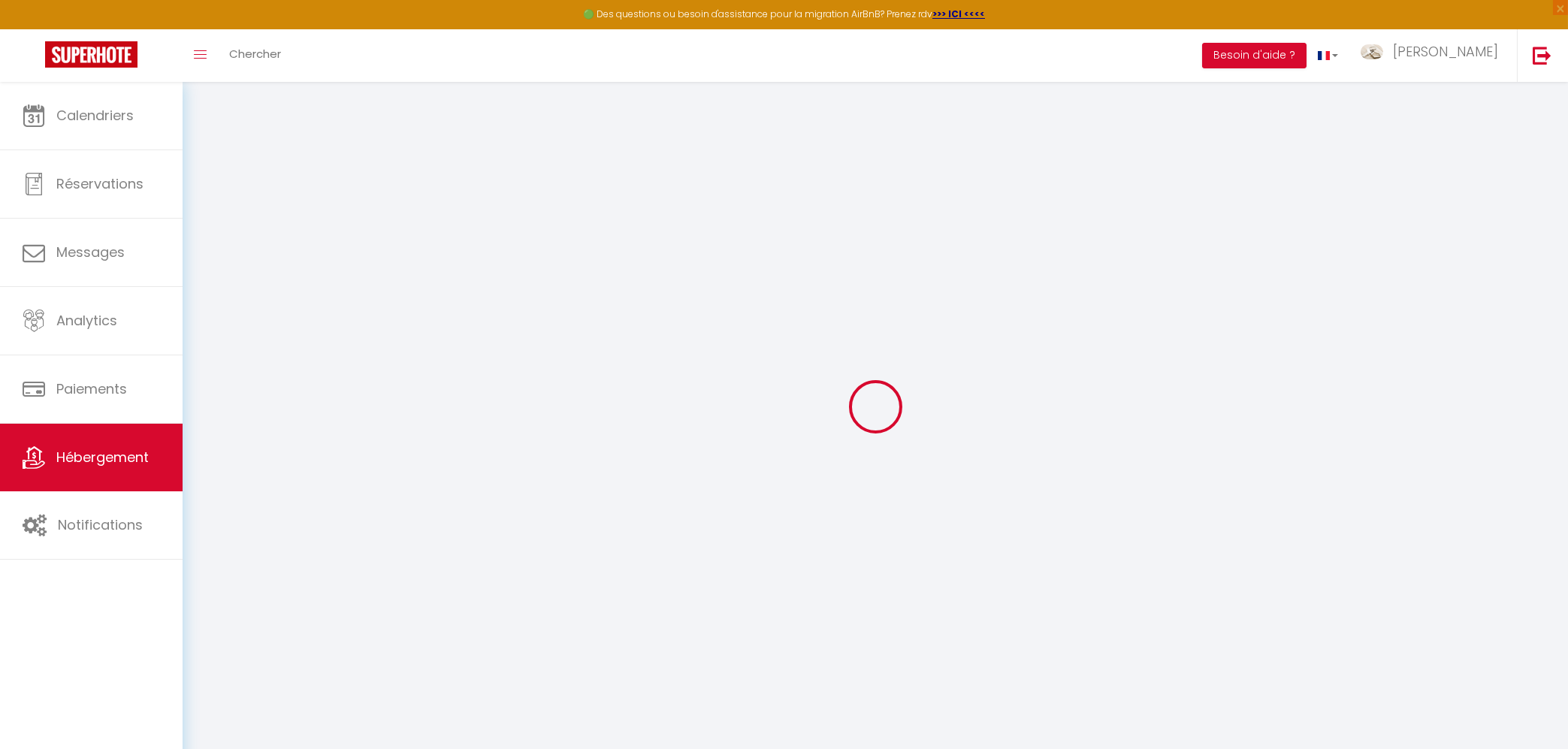
type input "2.3"
type input "550"
select select
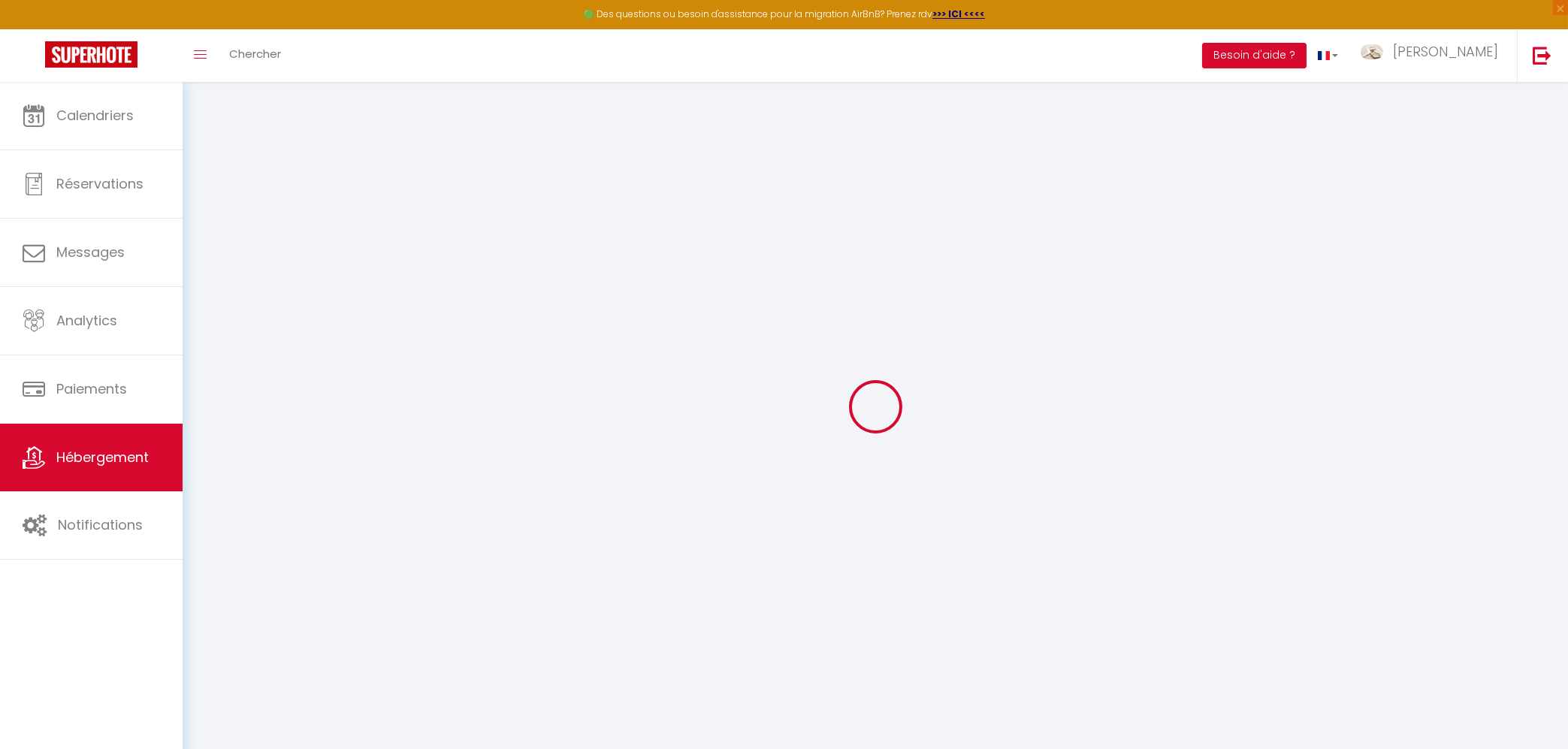
select select
type input "[STREET_ADDRESS]"
type input "37550"
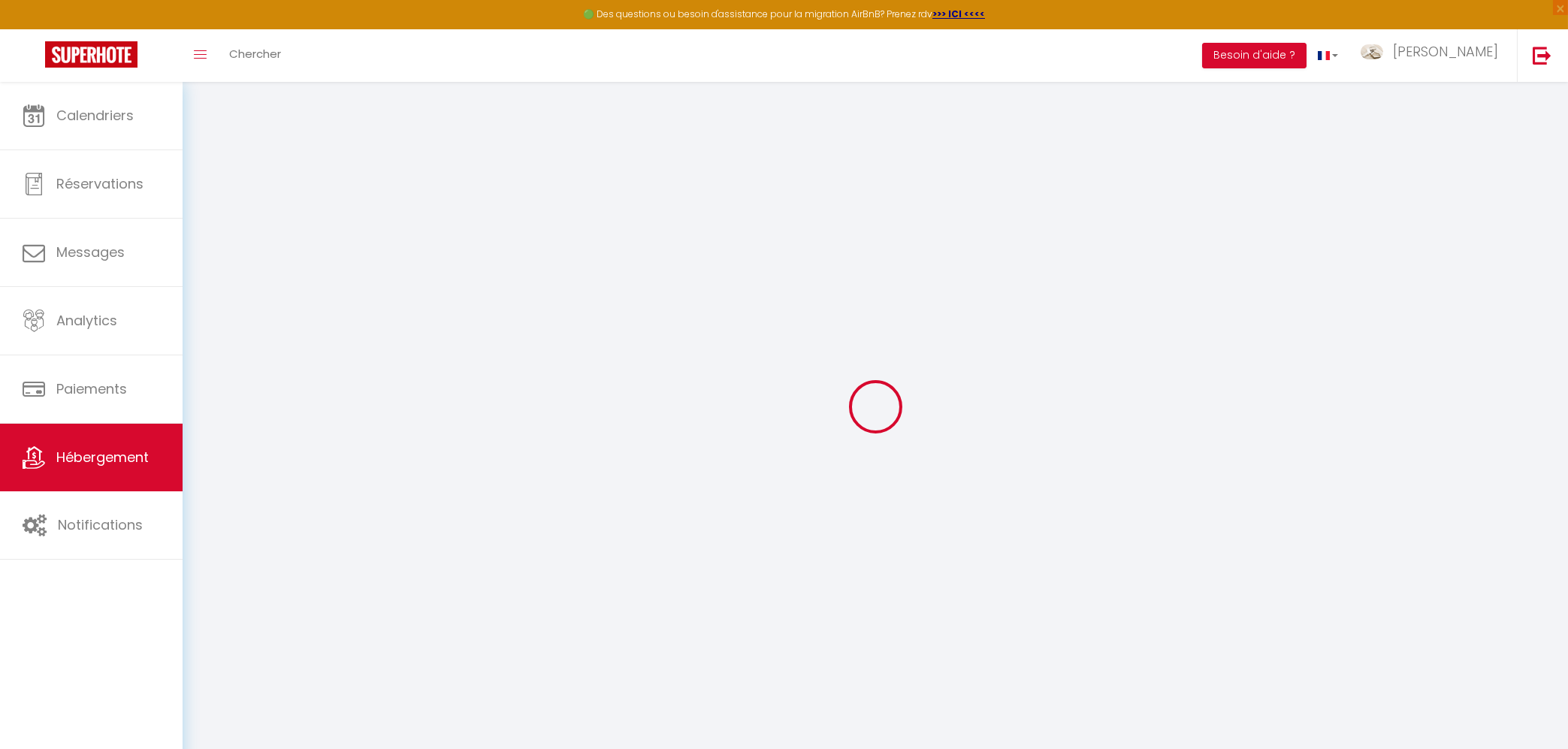
type input "Saint-Avertin"
type input "[EMAIL_ADDRESS][DOMAIN_NAME]"
select select "12113"
checkbox input "false"
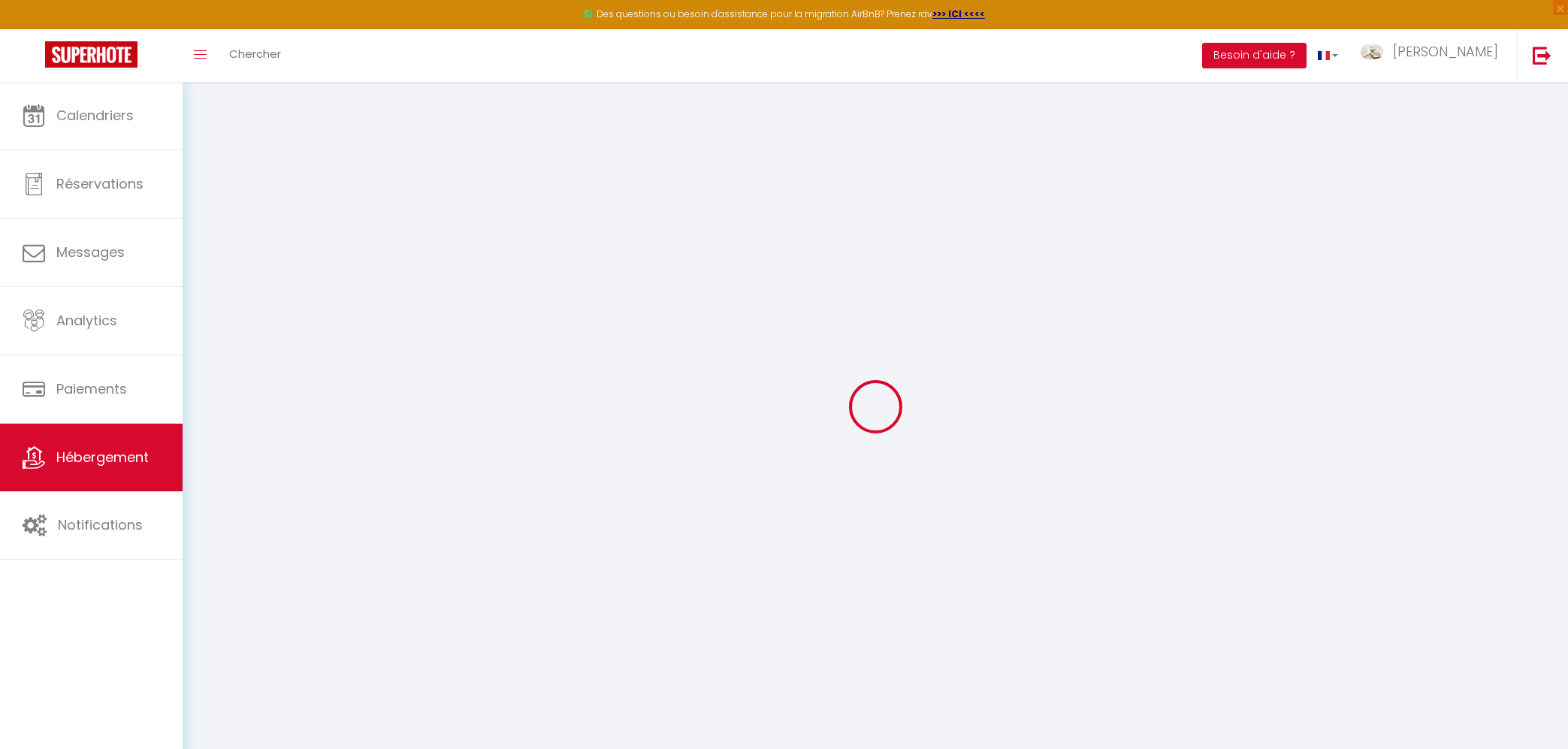
checkbox input "false"
radio input "true"
type input "23"
type input "0"
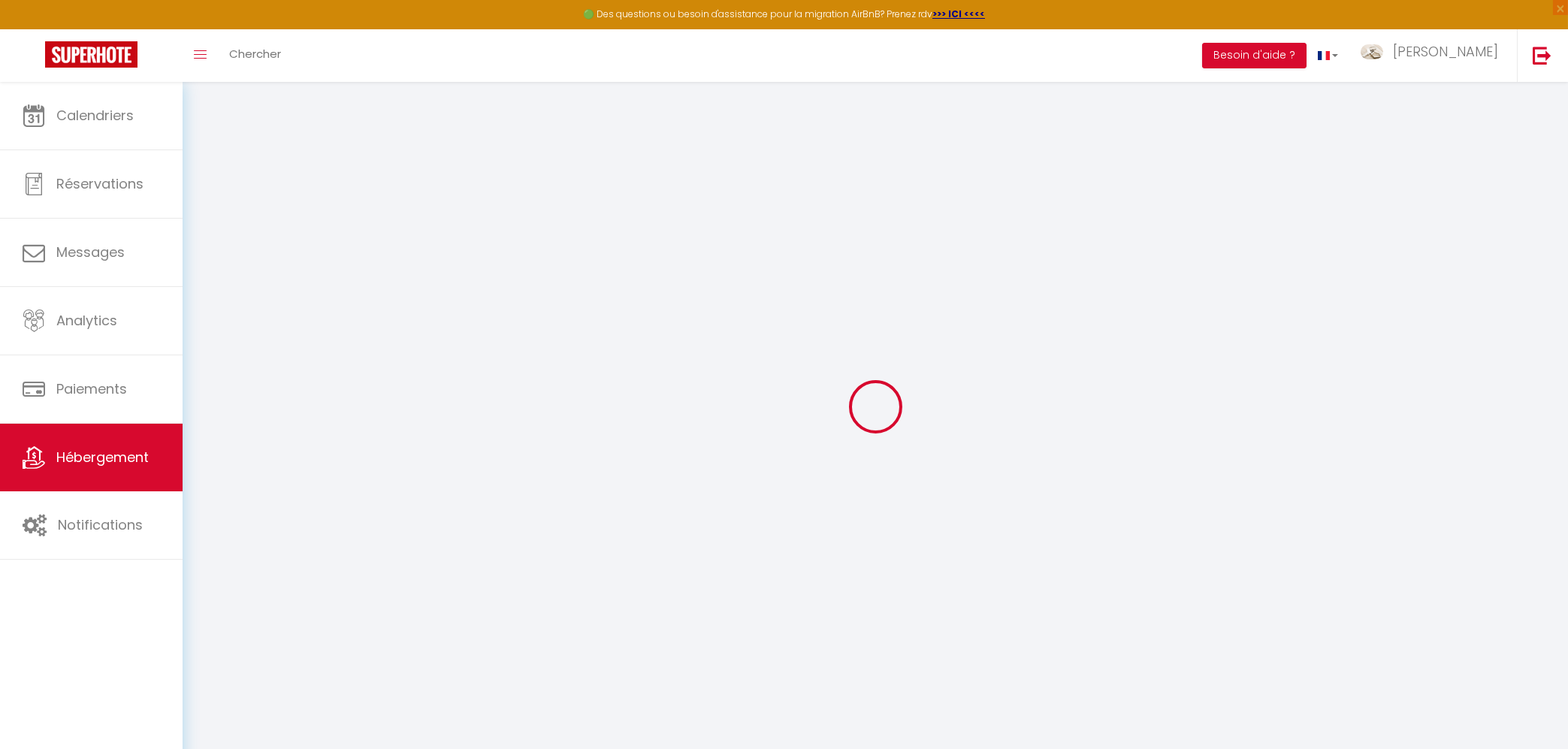
type input "0"
select select "18779"
select select
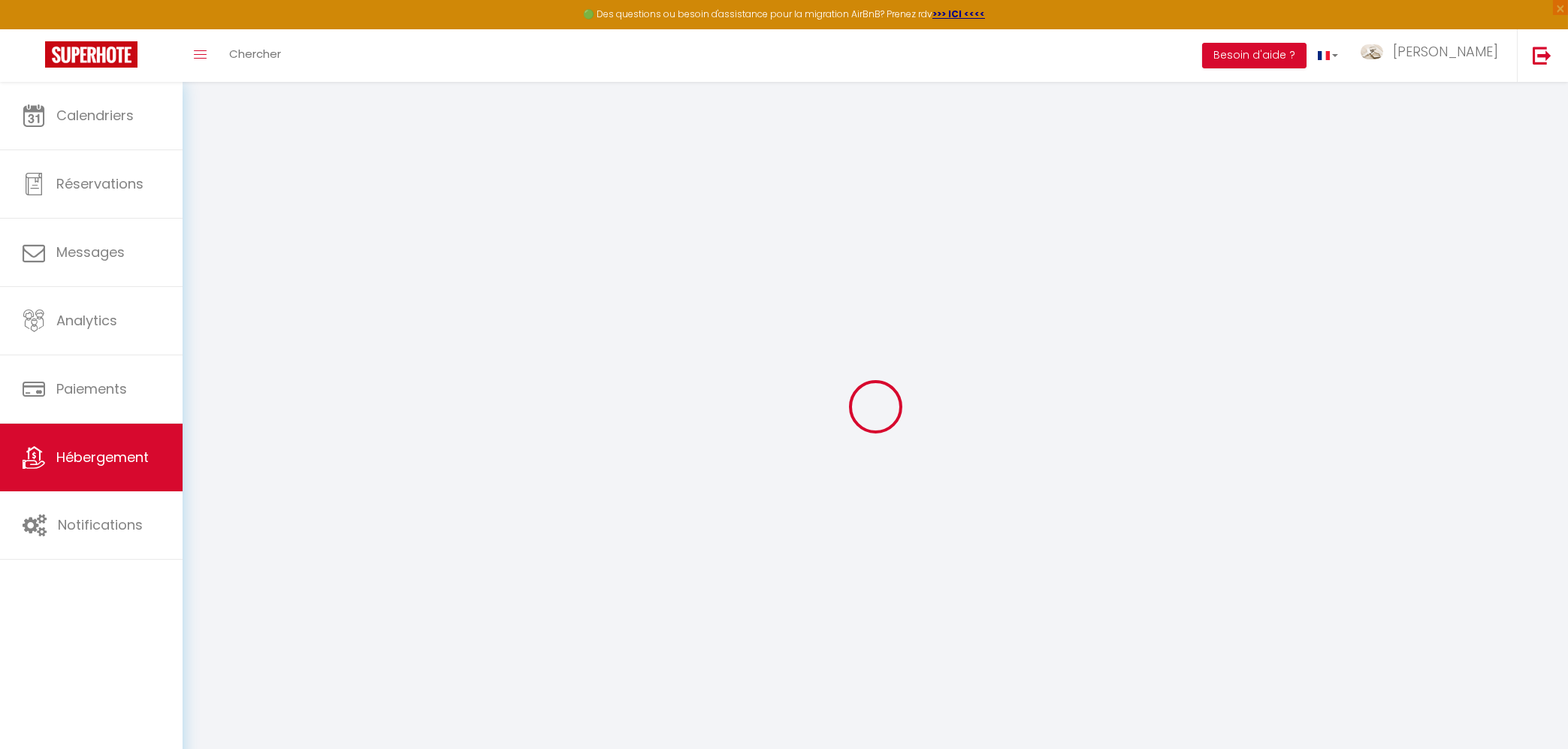
select select
checkbox input "false"
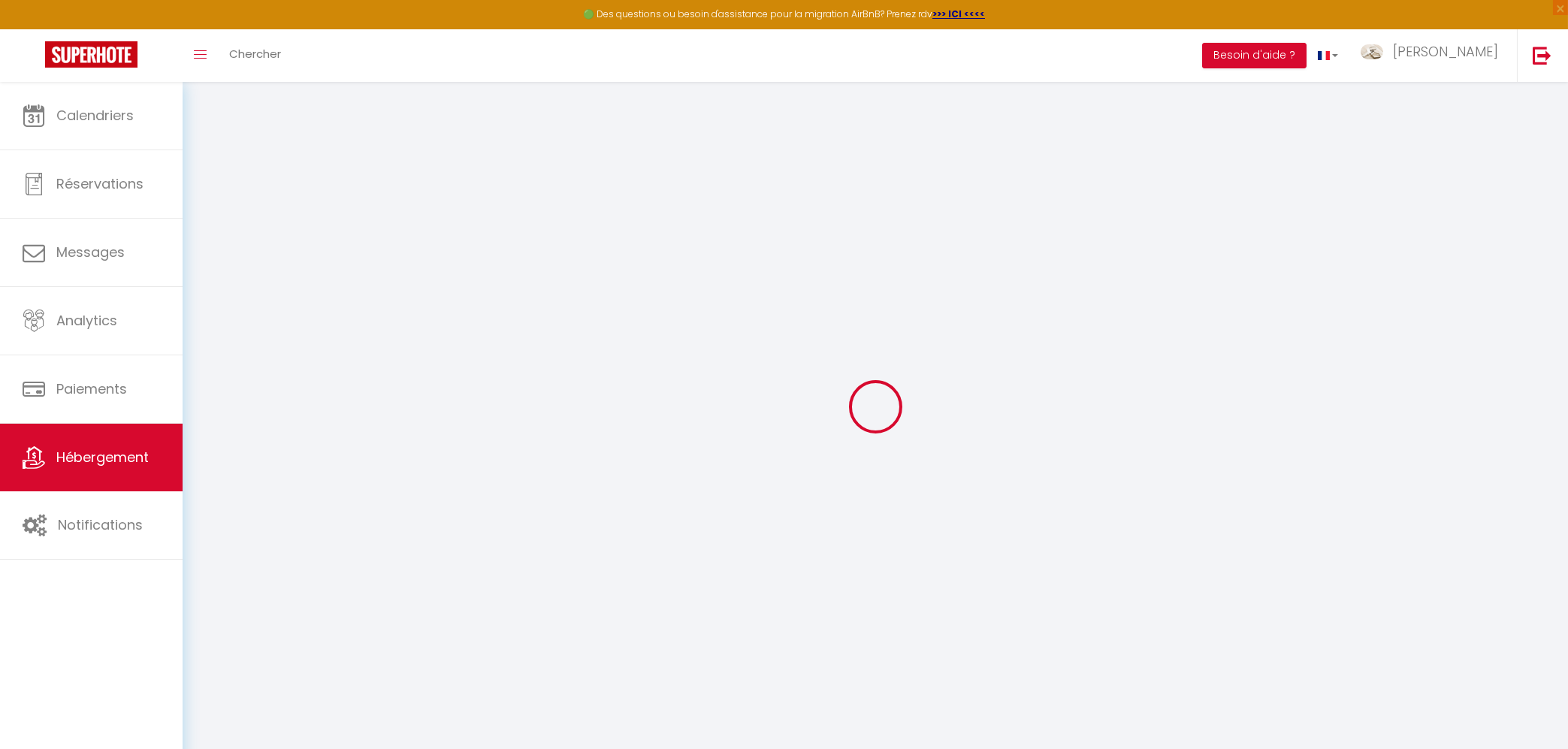
checkbox input "false"
select select
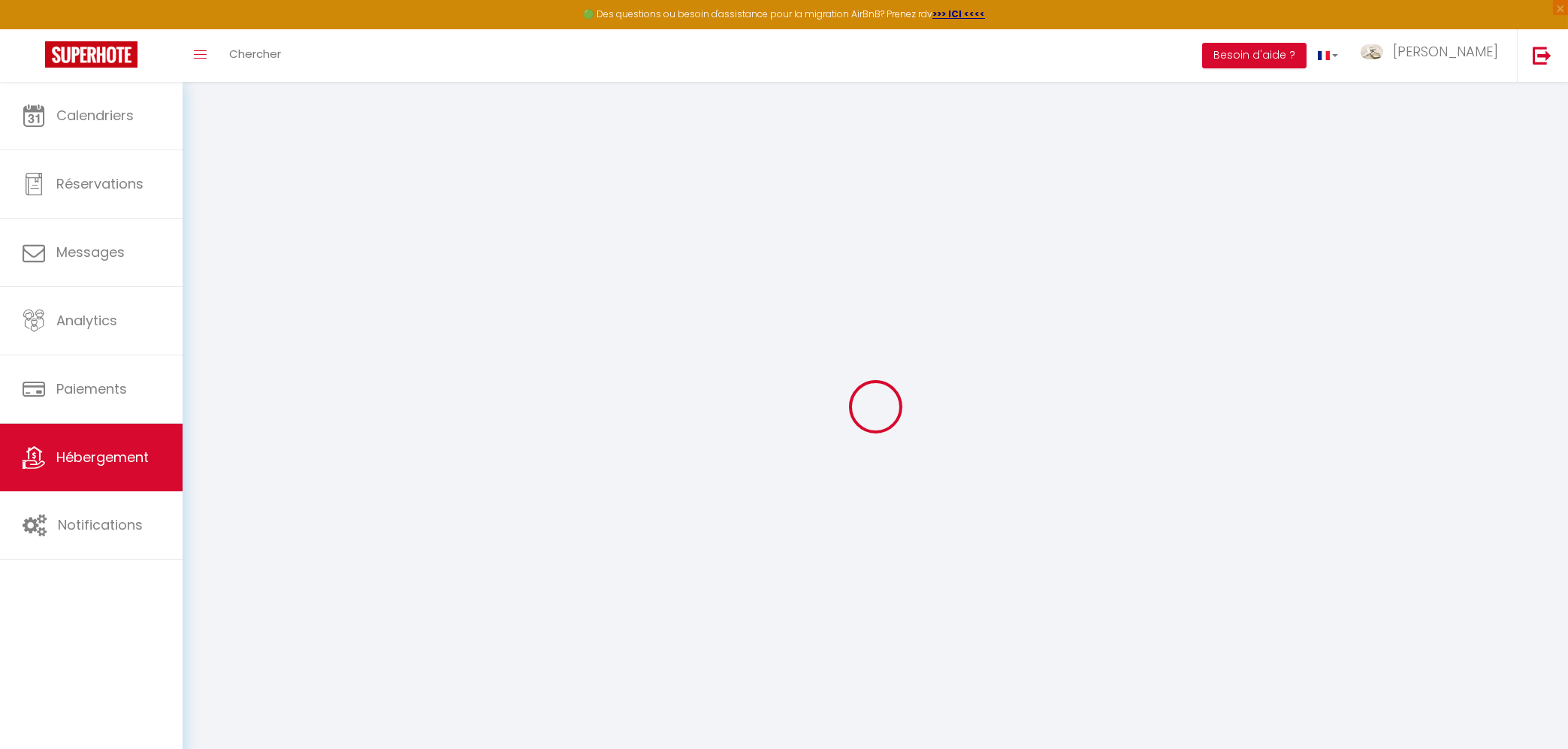
select select
checkbox input "false"
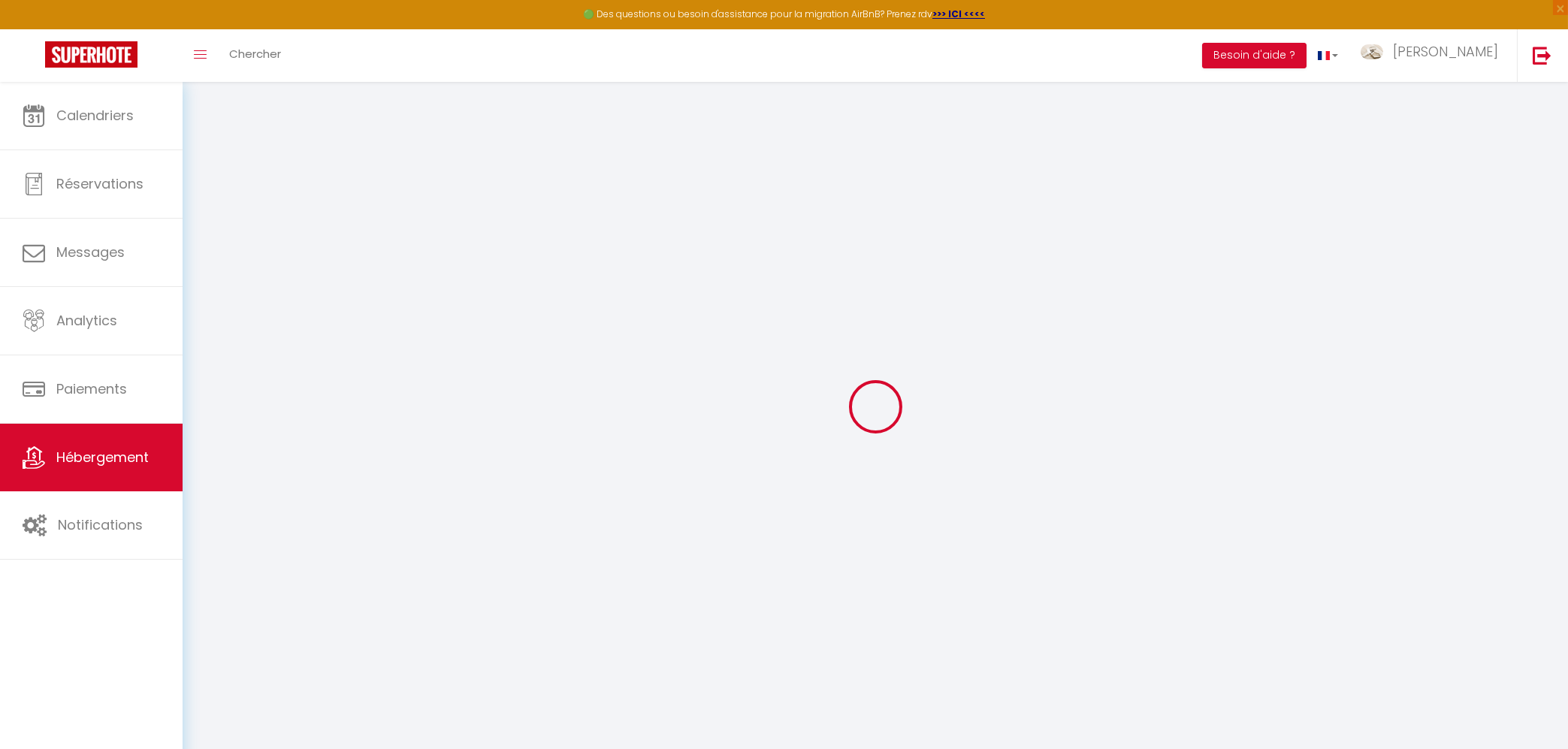
checkbox input "false"
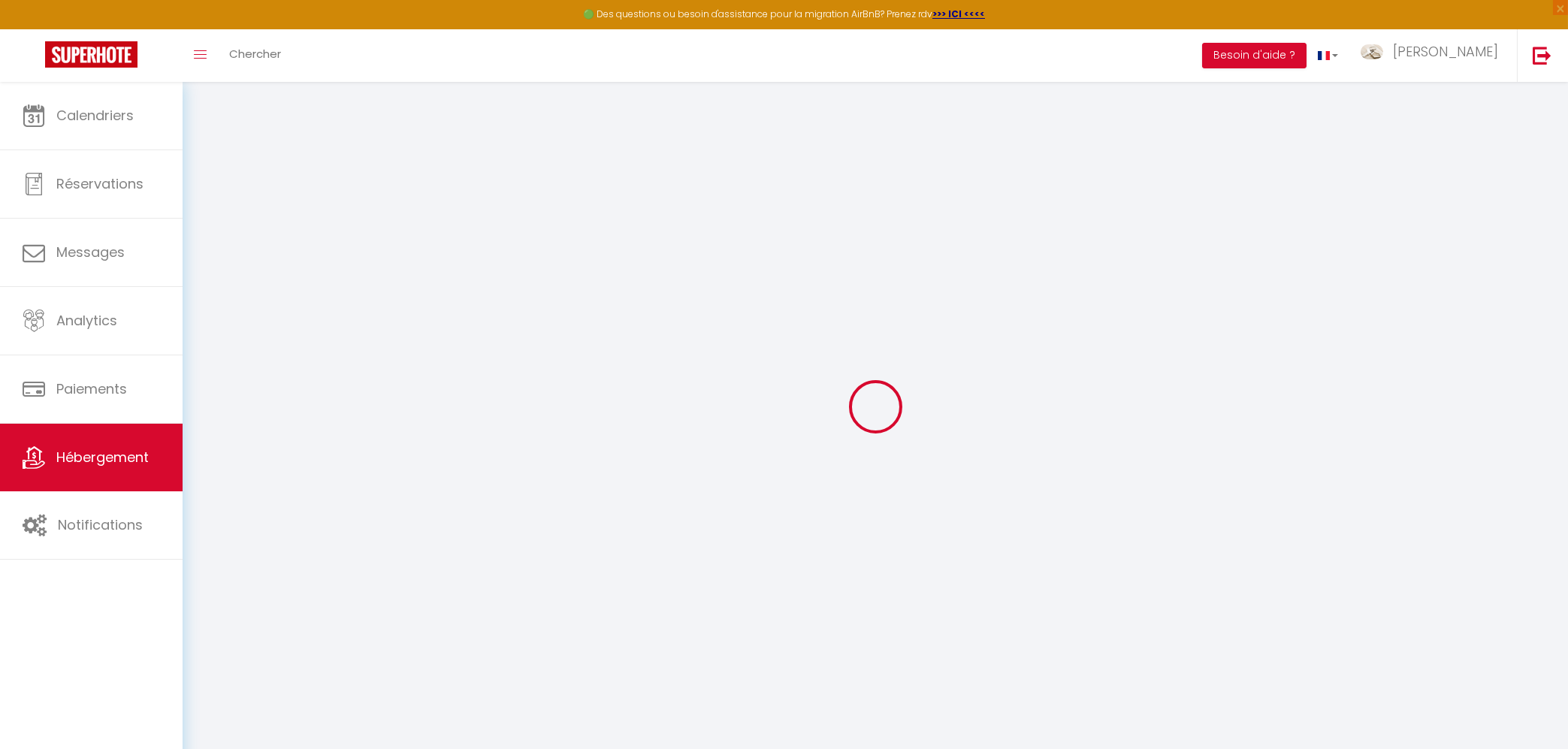
checkbox input "false"
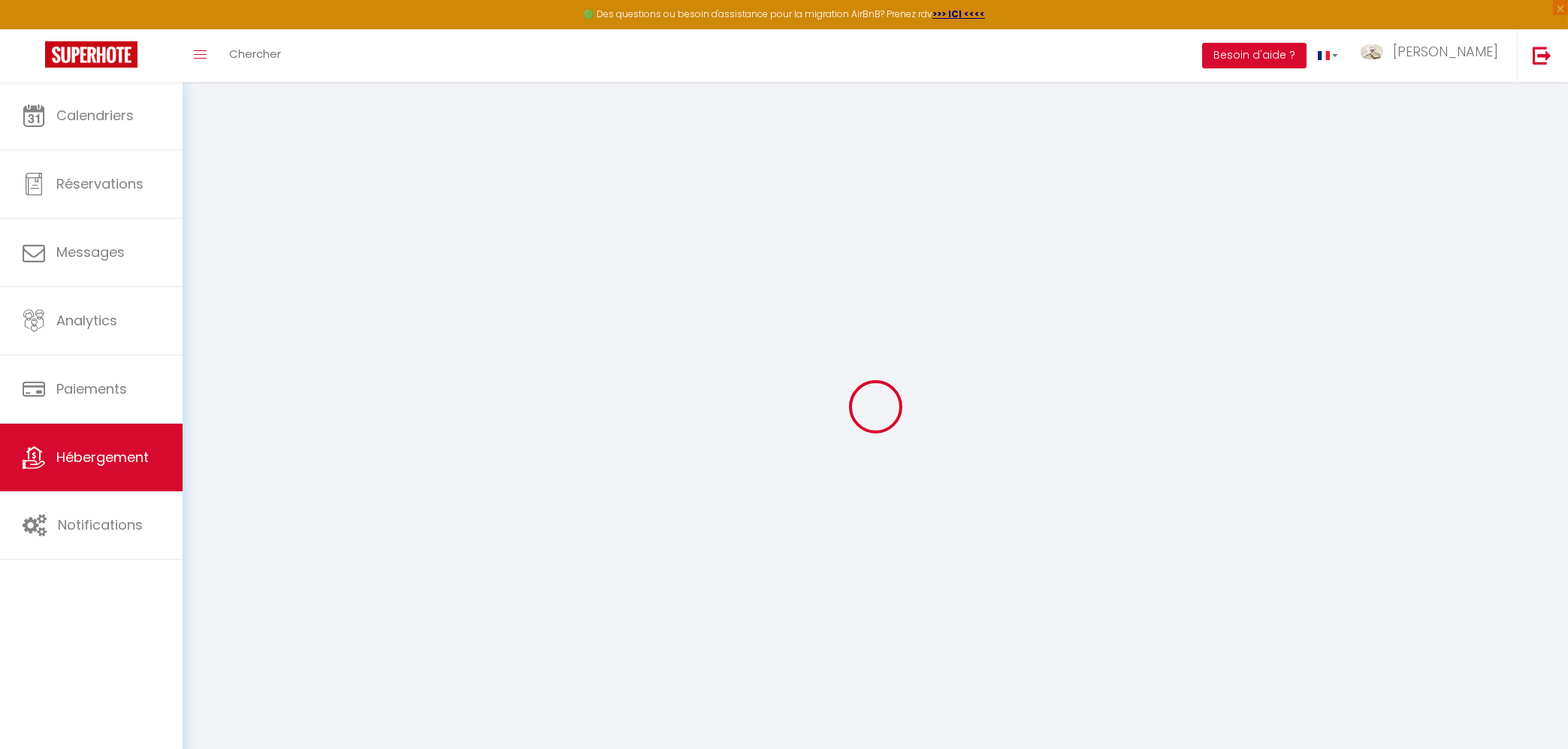
checkbox input "false"
select select "17:00"
select select
select select "11:00"
select select "30"
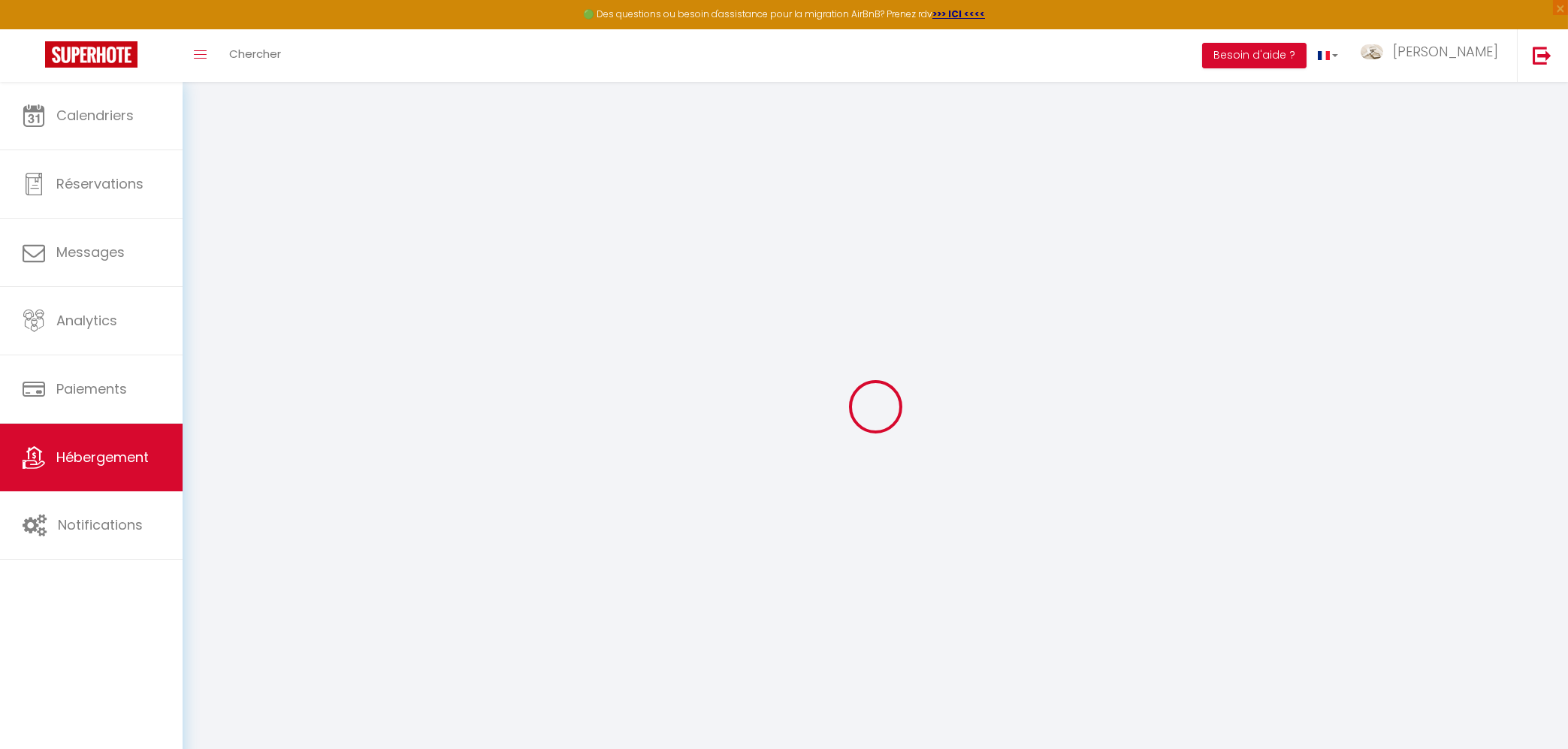
select select "120"
select select "21:00"
select select
checkbox input "false"
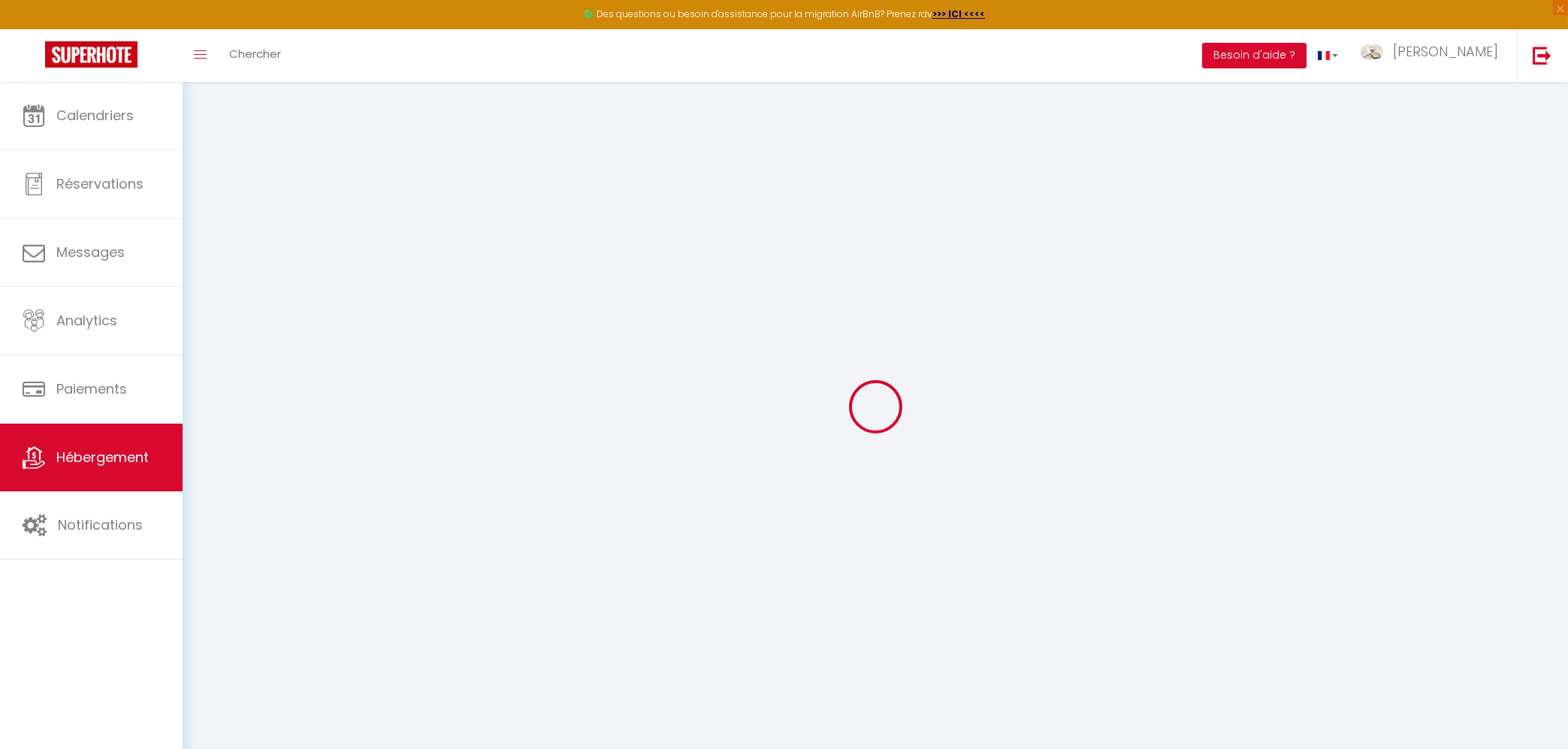
checkbox input "false"
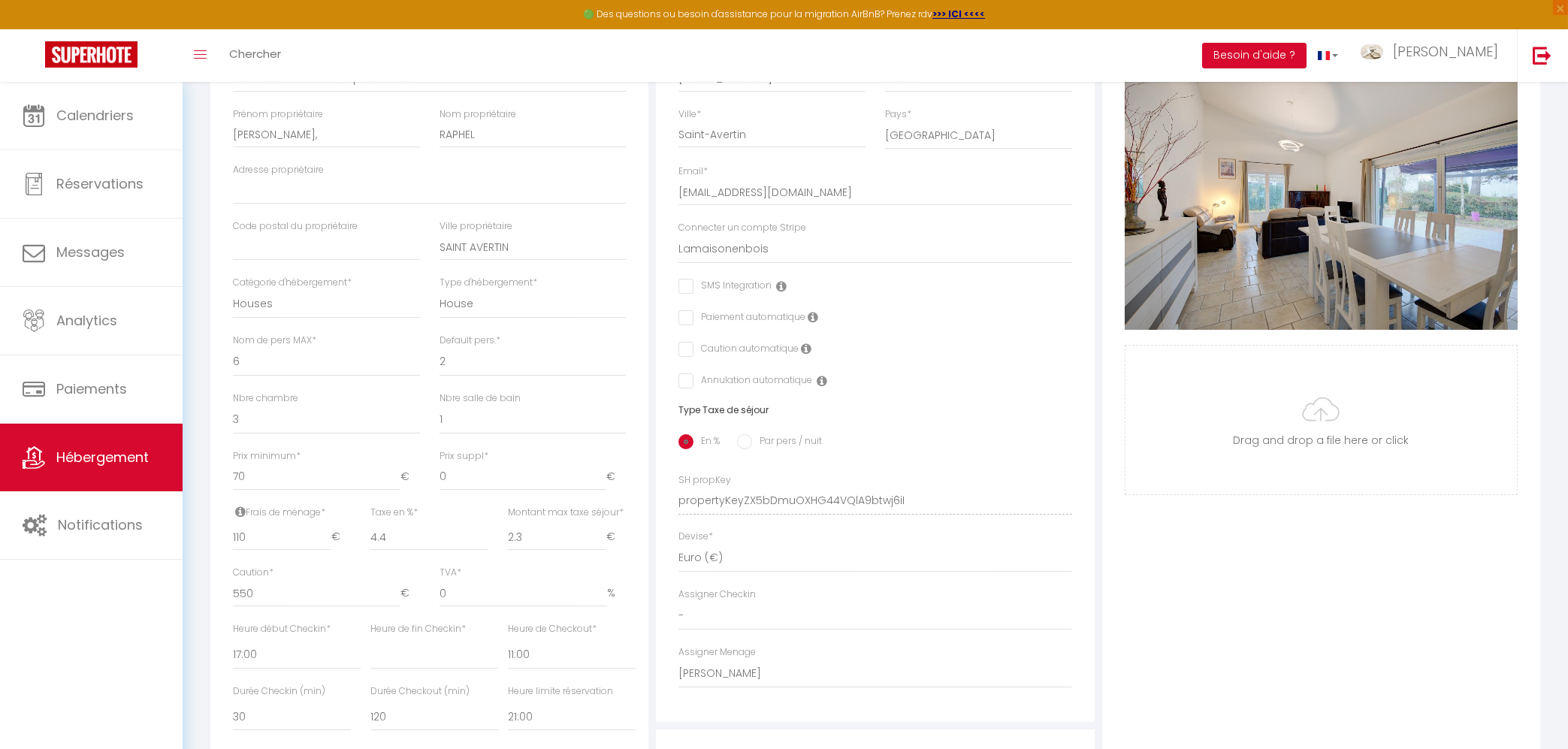
scroll to position [321, 0]
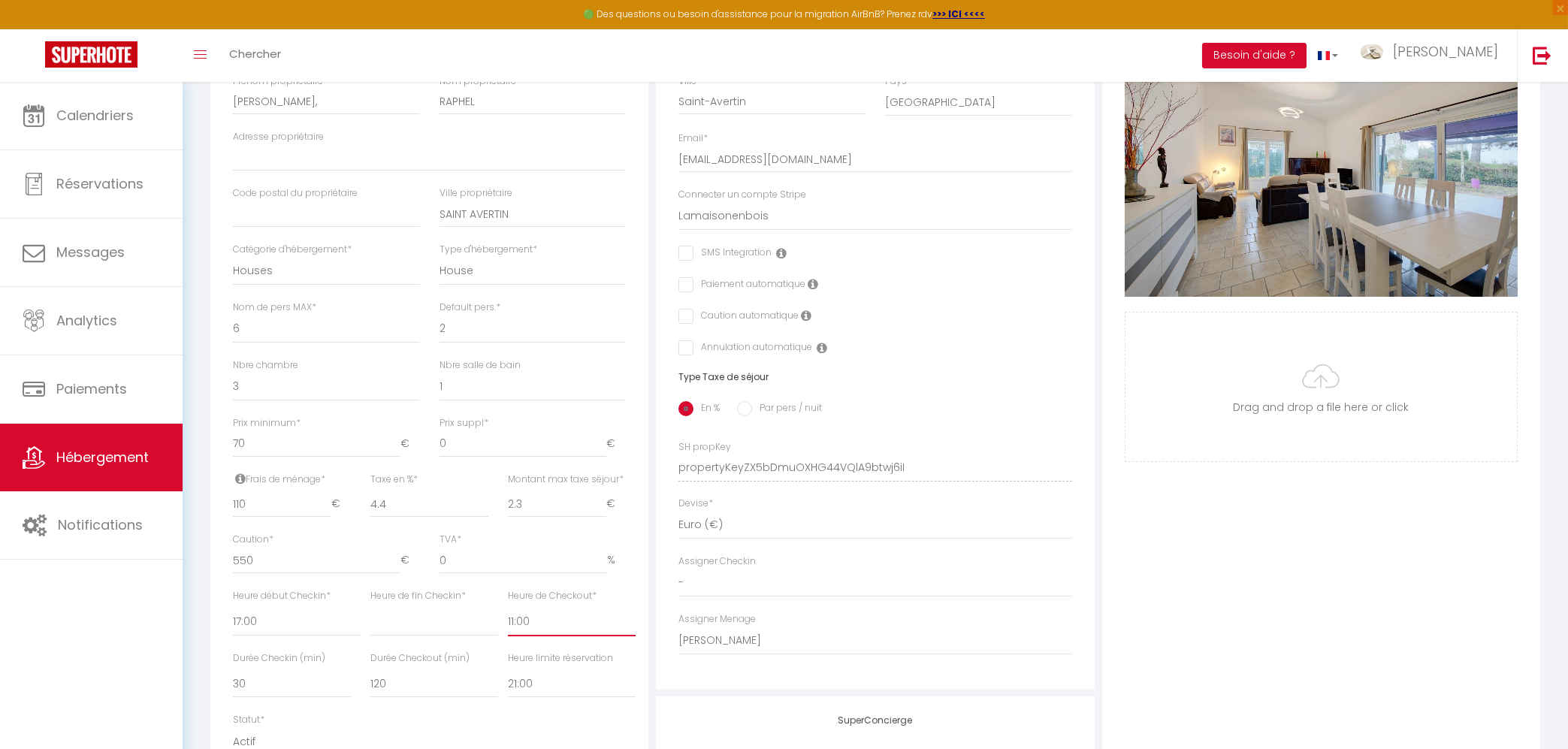
click at [508, 608] on select "00:00 00:15 00:30 00:45 01:00 01:15 01:30 01:45 02:00 02:15 02:30 02:45 03:00" at bounding box center [572, 622] width 127 height 28
select select "10:00"
click option "10:00" at bounding box center [0, 0] width 0 height 0
select select
checkbox input "false"
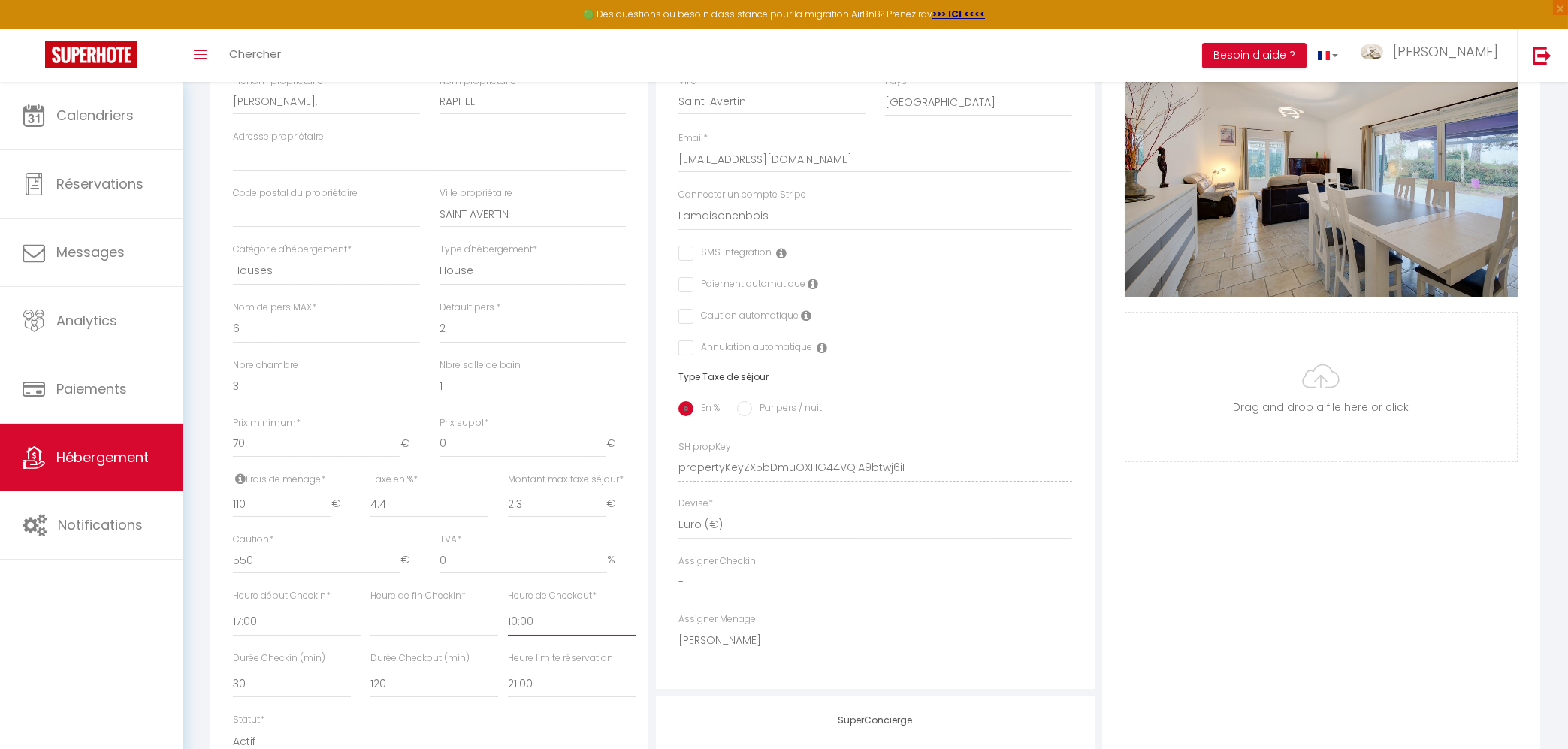
checkbox input "false"
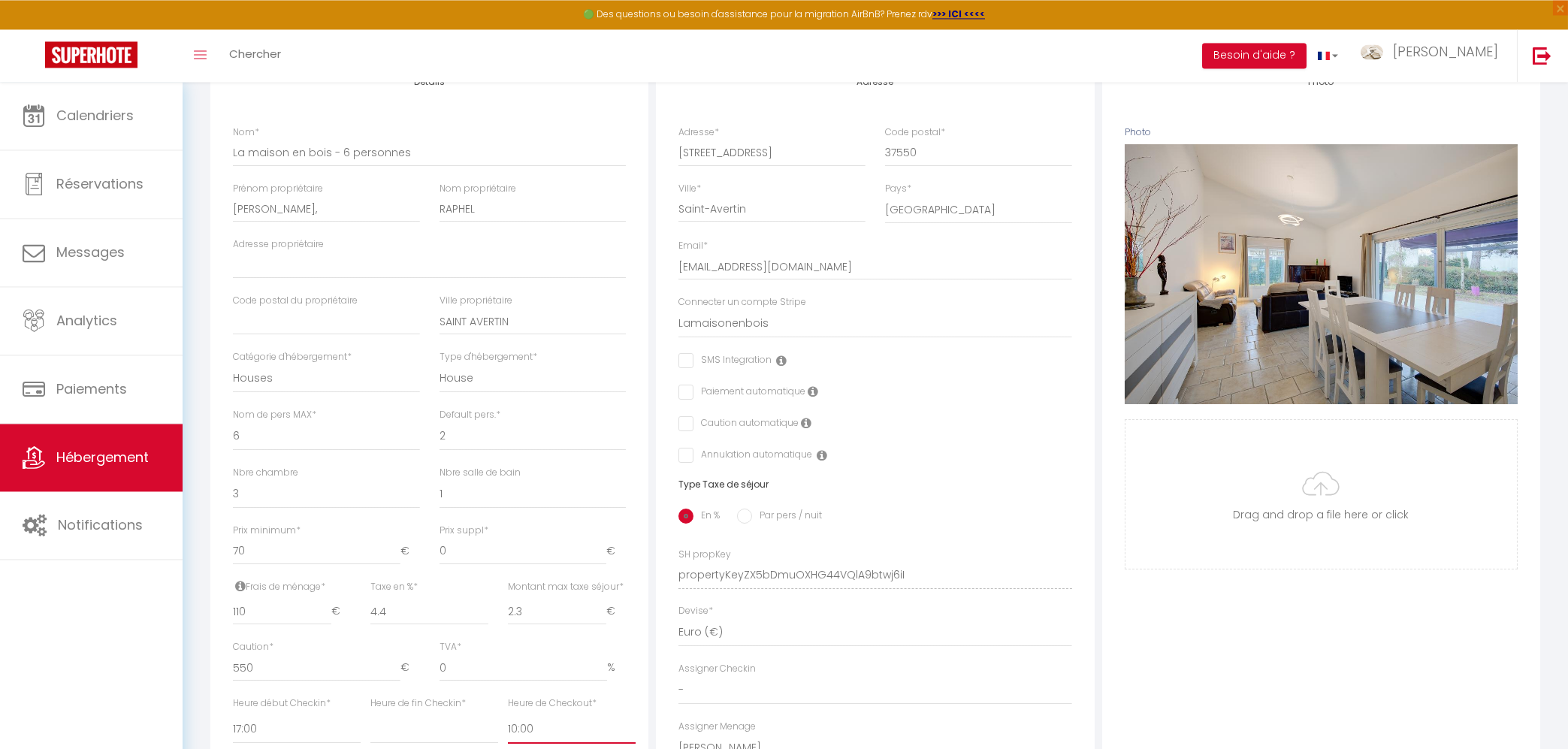
scroll to position [0, 0]
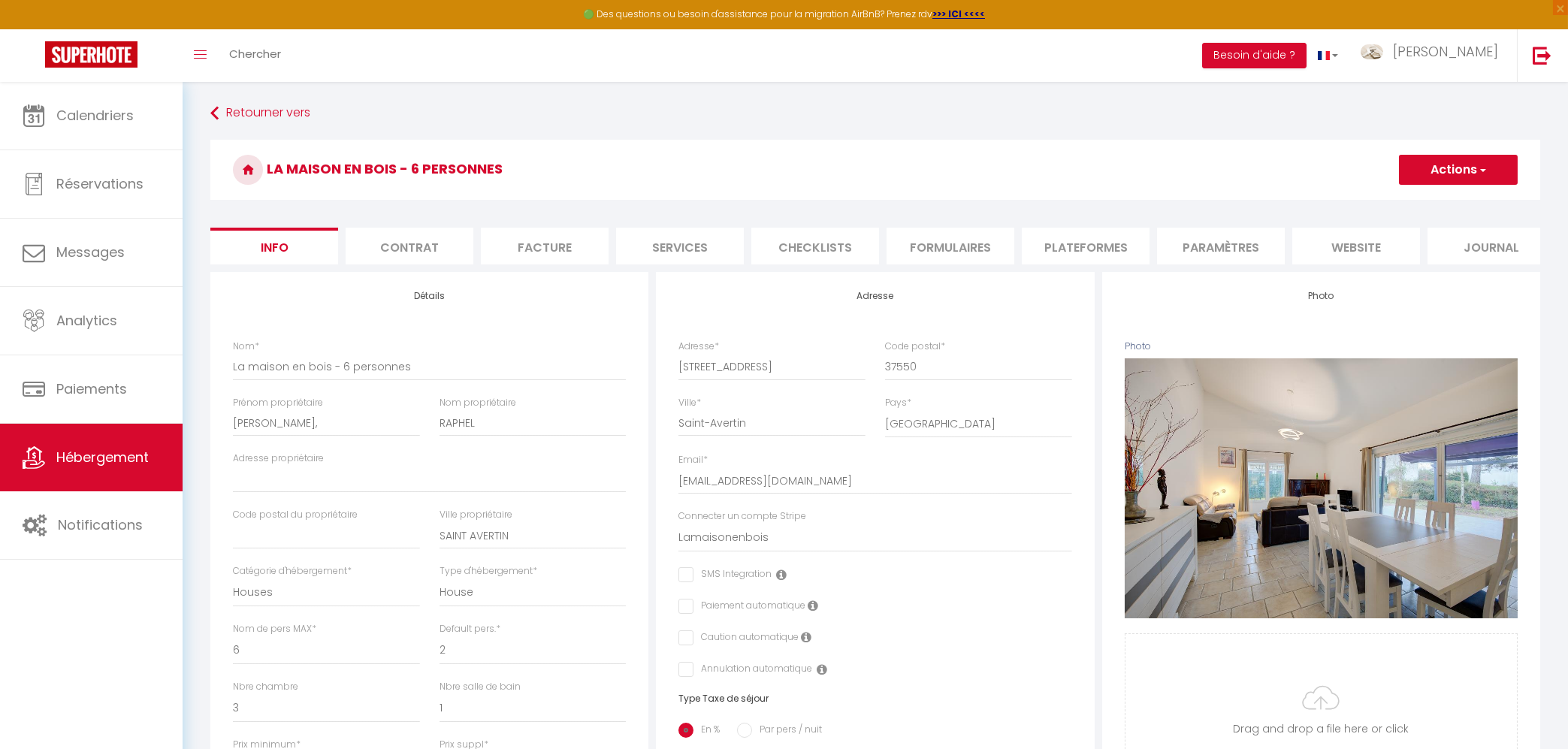
click at [1422, 160] on button "Actions" at bounding box center [1457, 169] width 119 height 30
click at [1417, 202] on input "Enregistrer" at bounding box center [1399, 202] width 56 height 15
